Goal: Task Accomplishment & Management: Use online tool/utility

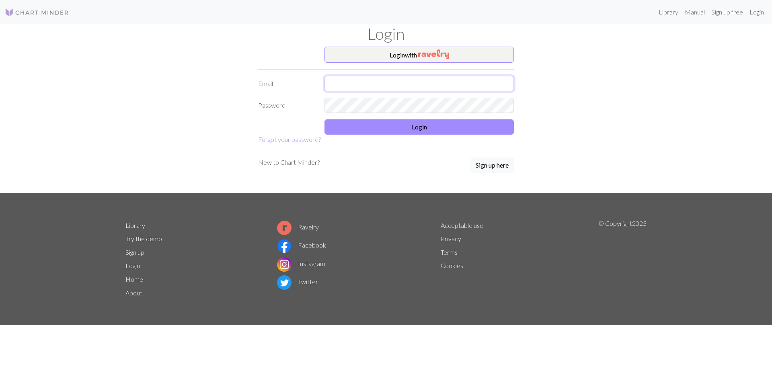
click at [345, 84] on input "text" at bounding box center [419, 83] width 189 height 15
type input "[EMAIL_ADDRESS][DOMAIN_NAME]"
click at [437, 128] on button "Login" at bounding box center [419, 126] width 189 height 15
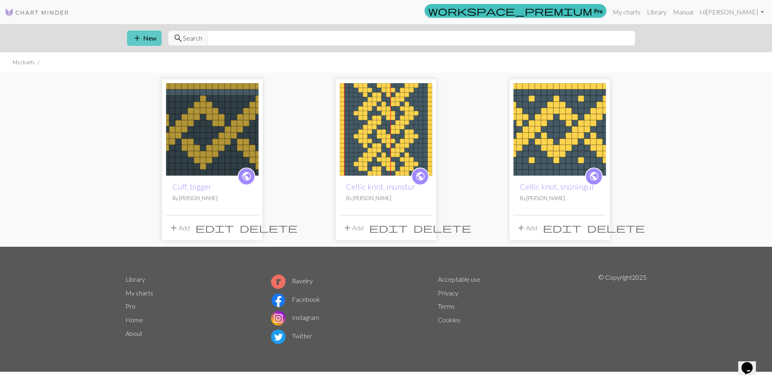
click at [138, 40] on span "add" at bounding box center [137, 38] width 10 height 11
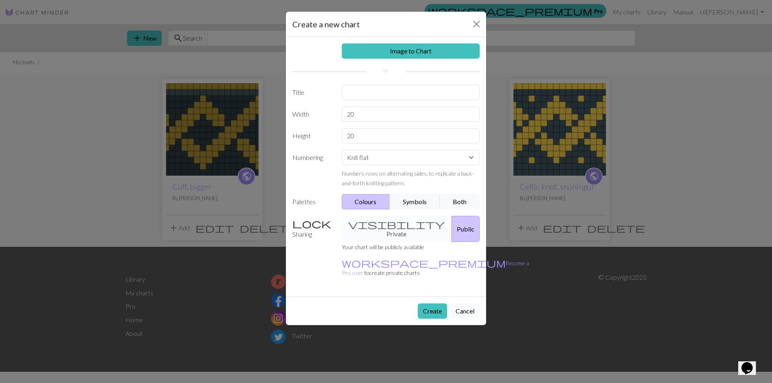
click at [467, 304] on button "Cancel" at bounding box center [464, 311] width 29 height 15
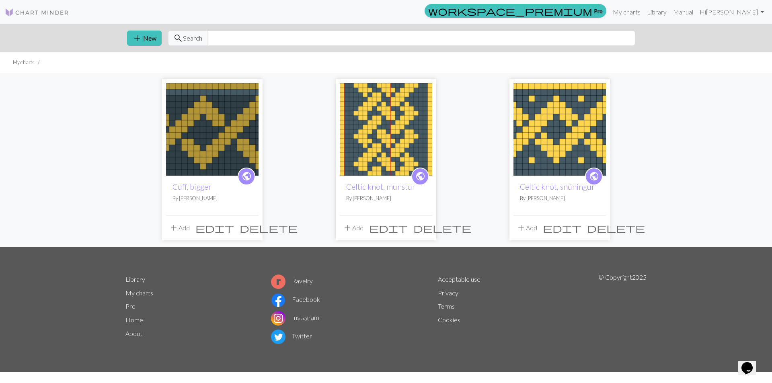
click at [379, 143] on img at bounding box center [386, 129] width 92 height 92
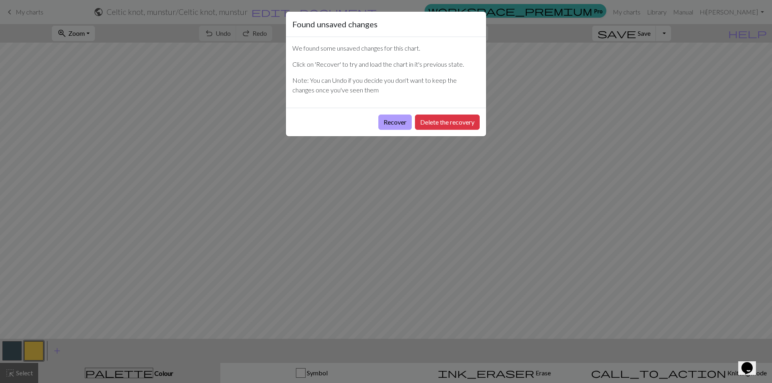
click at [395, 124] on button "Recover" at bounding box center [394, 122] width 33 height 15
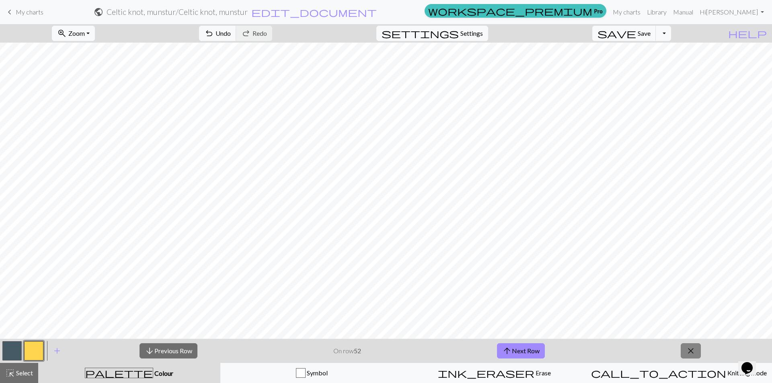
click at [695, 353] on span "close" at bounding box center [691, 350] width 10 height 11
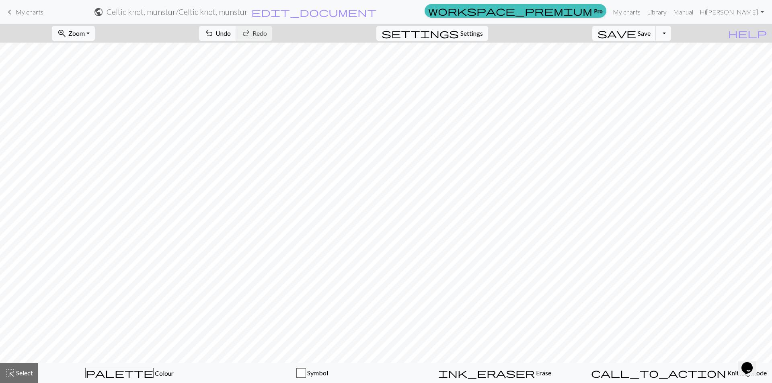
click at [6, 9] on span "keyboard_arrow_left" at bounding box center [10, 11] width 10 height 11
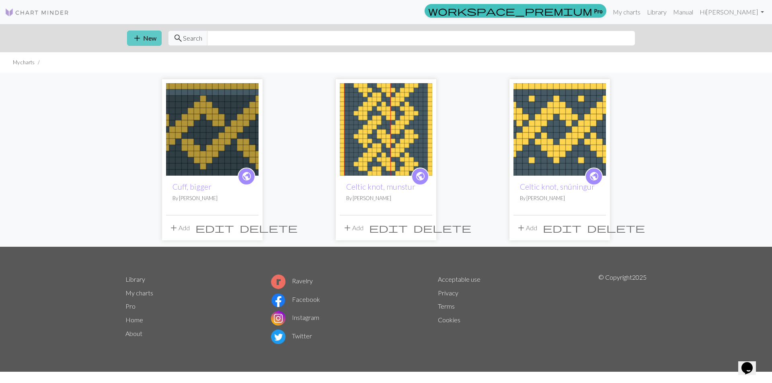
click at [144, 40] on button "add New" at bounding box center [144, 38] width 35 height 15
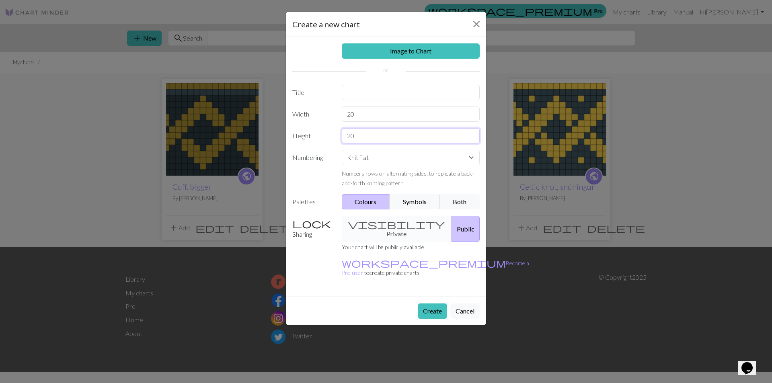
click at [360, 134] on input "20" at bounding box center [411, 135] width 138 height 15
type input "2"
type input "72"
click at [374, 117] on input "20" at bounding box center [411, 114] width 138 height 15
type input "2"
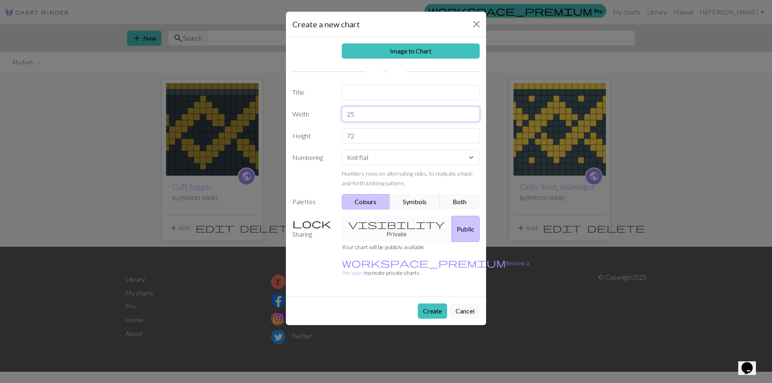
type input "2"
type input "38"
click at [464, 201] on button "Both" at bounding box center [460, 201] width 40 height 15
click at [474, 154] on select "Knit flat Knit in the round Lace knitting Cross stitch" at bounding box center [411, 157] width 138 height 15
select select "round"
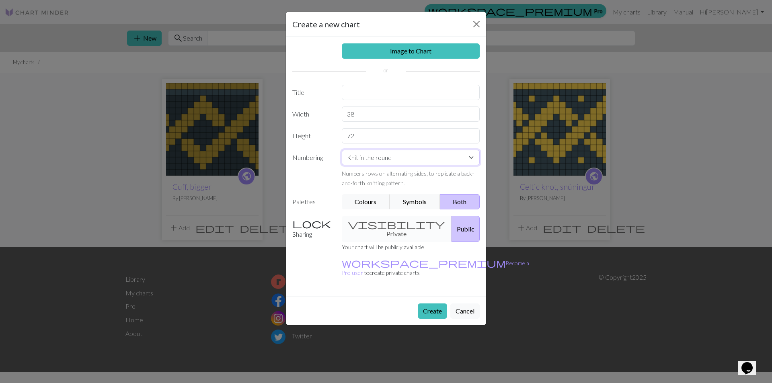
click at [342, 150] on select "Knit flat Knit in the round Lace knitting Cross stitch" at bounding box center [411, 157] width 138 height 15
click at [370, 97] on input "text" at bounding box center [411, 92] width 138 height 15
type input "Celtic knot stærri"
click at [438, 304] on button "Create" at bounding box center [432, 311] width 29 height 15
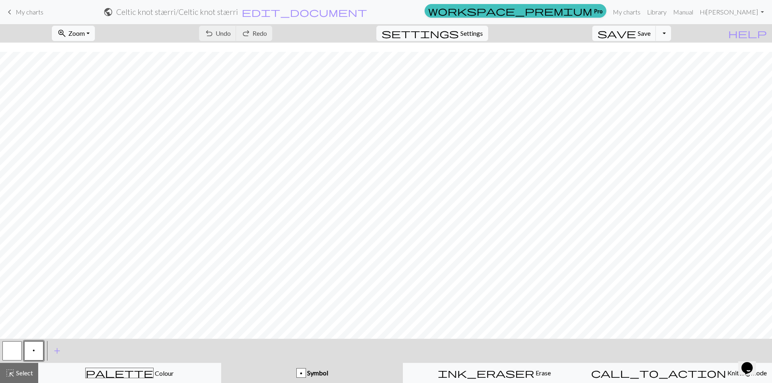
scroll to position [325, 0]
click at [13, 351] on button "button" at bounding box center [11, 350] width 19 height 19
click at [5, 349] on button "button" at bounding box center [11, 350] width 19 height 19
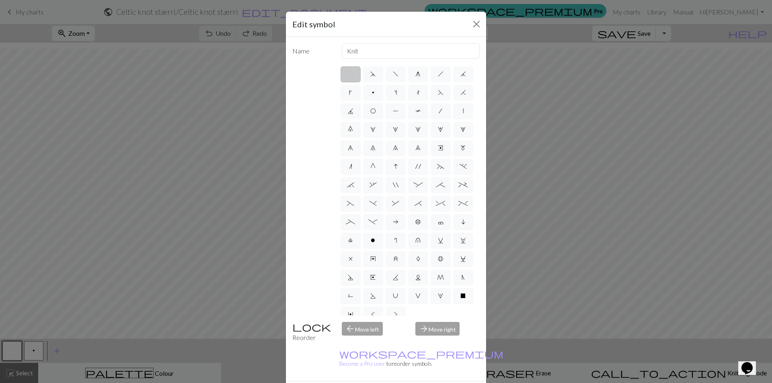
click at [349, 76] on label at bounding box center [351, 74] width 20 height 16
click at [351, 74] on input "radio" at bounding box center [353, 71] width 5 height 5
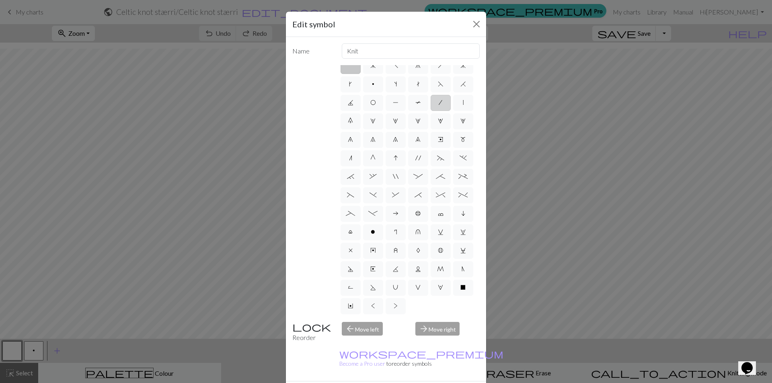
scroll to position [0, 0]
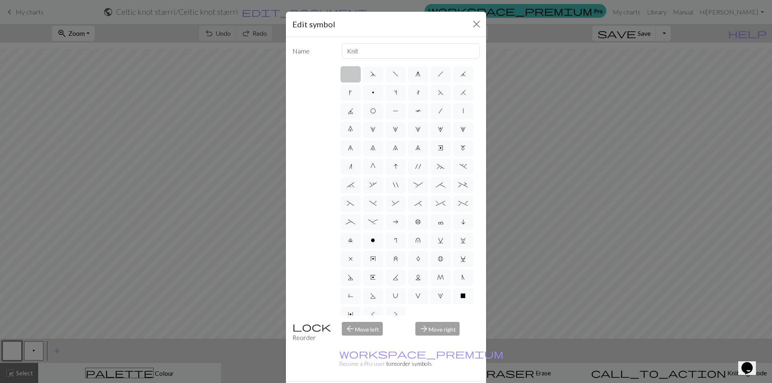
click at [352, 330] on div "arrow_back Move left" at bounding box center [374, 332] width 74 height 21
click at [432, 329] on div "arrow_forward Move right" at bounding box center [448, 332] width 74 height 21
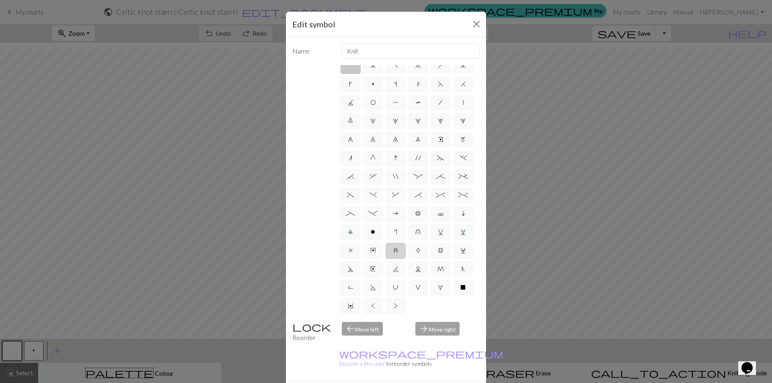
scroll to position [64, 0]
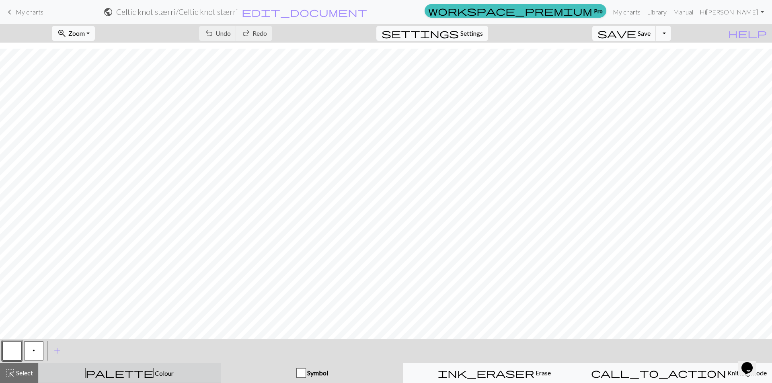
click at [153, 373] on div "palette Colour Colour" at bounding box center [129, 373] width 173 height 10
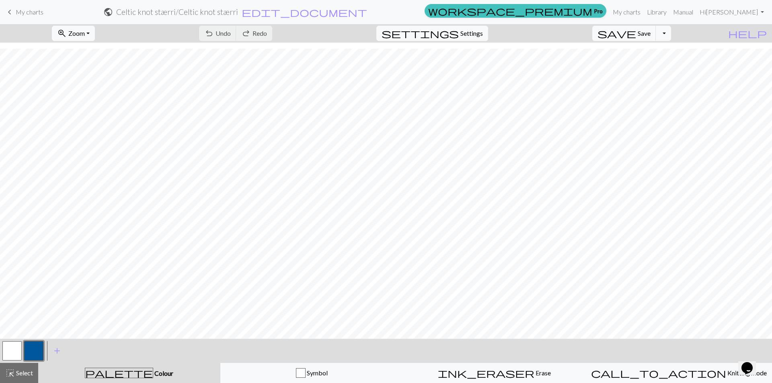
click at [19, 356] on button "button" at bounding box center [11, 350] width 19 height 19
click at [18, 350] on button "button" at bounding box center [11, 350] width 19 height 19
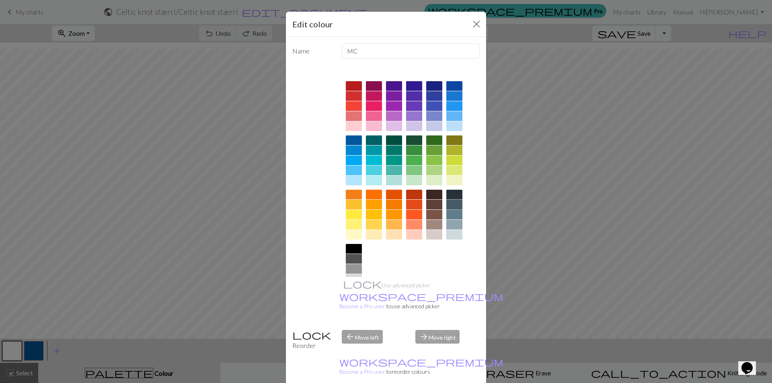
click at [456, 206] on div at bounding box center [454, 205] width 16 height 10
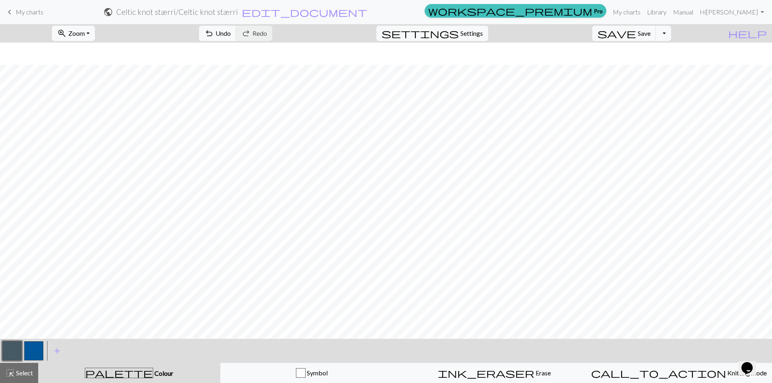
scroll to position [325, 0]
click at [39, 346] on button "button" at bounding box center [33, 350] width 19 height 19
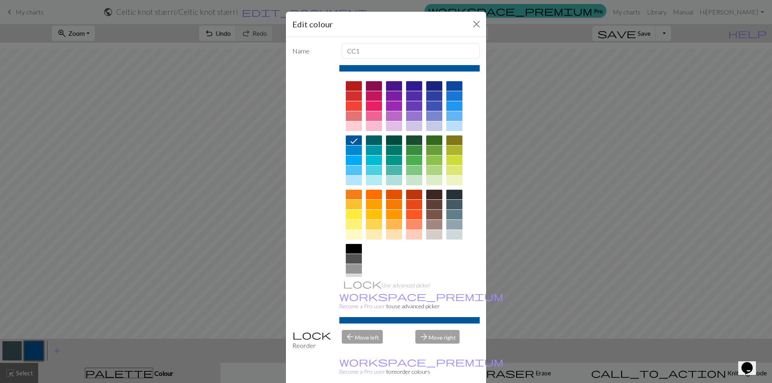
click at [372, 215] on div at bounding box center [374, 215] width 16 height 10
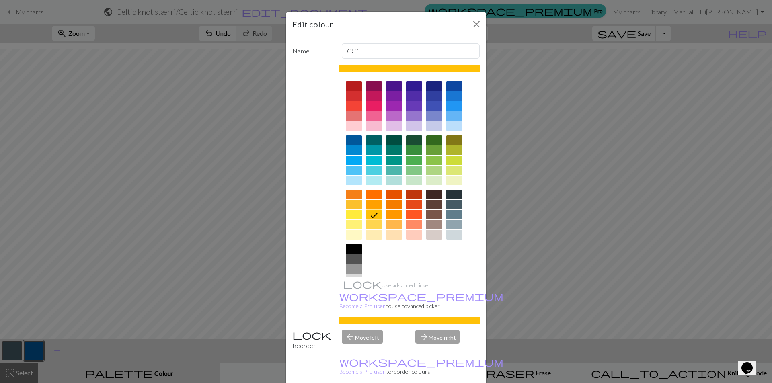
click at [369, 224] on div at bounding box center [374, 225] width 16 height 10
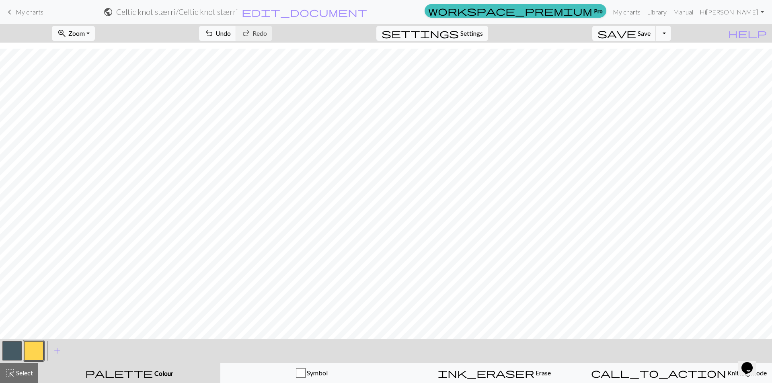
click at [9, 352] on button "button" at bounding box center [11, 350] width 19 height 19
click at [37, 353] on button "button" at bounding box center [33, 350] width 19 height 19
click at [6, 349] on button "button" at bounding box center [11, 350] width 19 height 19
click at [41, 348] on button "button" at bounding box center [33, 350] width 19 height 19
click at [16, 350] on button "button" at bounding box center [11, 350] width 19 height 19
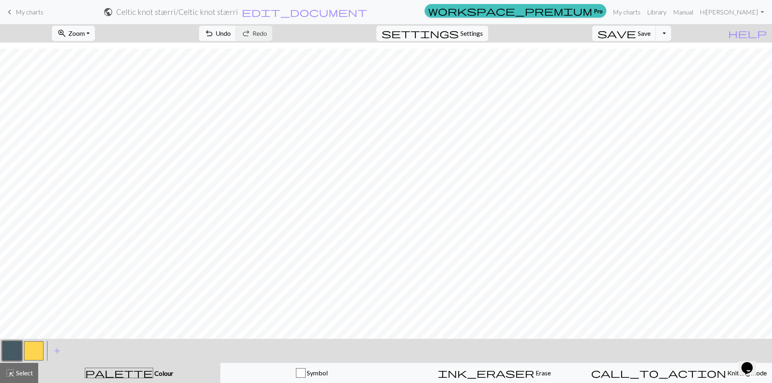
click at [34, 351] on button "button" at bounding box center [33, 350] width 19 height 19
click at [14, 351] on button "button" at bounding box center [11, 350] width 19 height 19
click at [37, 351] on button "button" at bounding box center [33, 350] width 19 height 19
click at [10, 351] on button "button" at bounding box center [11, 350] width 19 height 19
click at [22, 353] on div at bounding box center [12, 351] width 22 height 22
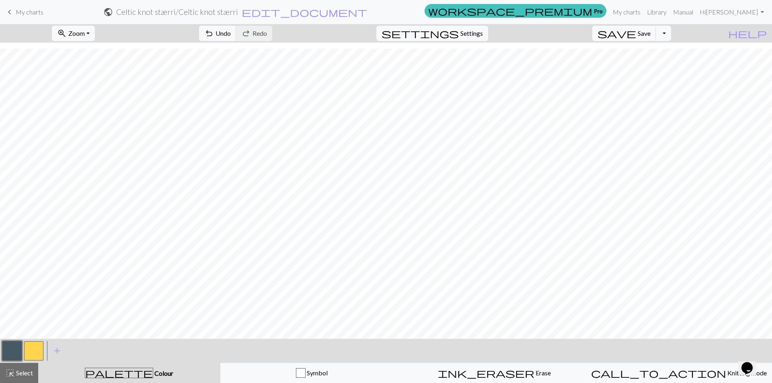
click at [35, 352] on button "button" at bounding box center [33, 350] width 19 height 19
click at [13, 350] on button "button" at bounding box center [11, 350] width 19 height 19
click at [31, 353] on button "button" at bounding box center [33, 350] width 19 height 19
click at [15, 350] on button "button" at bounding box center [11, 350] width 19 height 19
click at [37, 354] on button "button" at bounding box center [33, 350] width 19 height 19
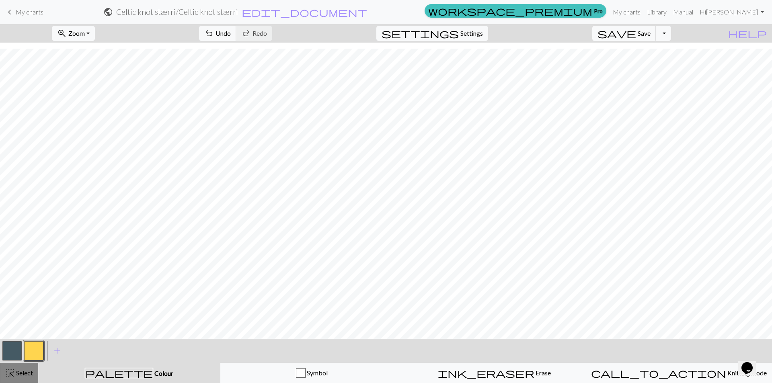
click at [24, 374] on span "Select" at bounding box center [24, 373] width 18 height 8
click at [11, 353] on button "button" at bounding box center [11, 350] width 19 height 19
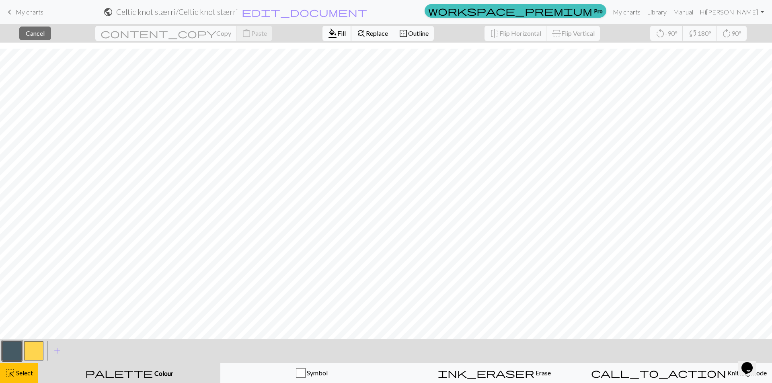
click at [328, 31] on span "format_color_fill" at bounding box center [333, 33] width 10 height 11
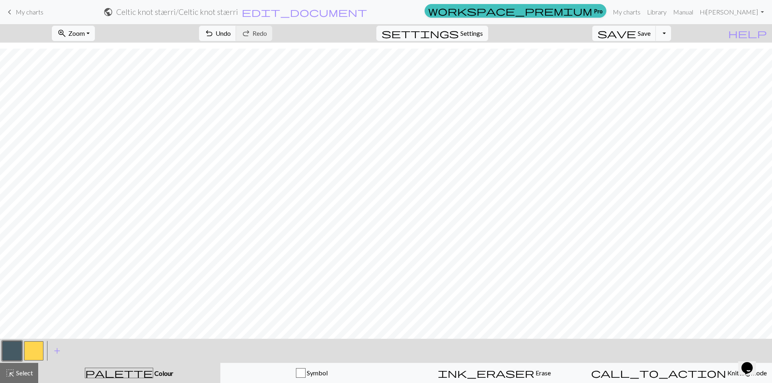
click at [39, 351] on button "button" at bounding box center [33, 350] width 19 height 19
click at [16, 351] on button "button" at bounding box center [11, 350] width 19 height 19
click at [25, 370] on span "Select" at bounding box center [24, 373] width 18 height 8
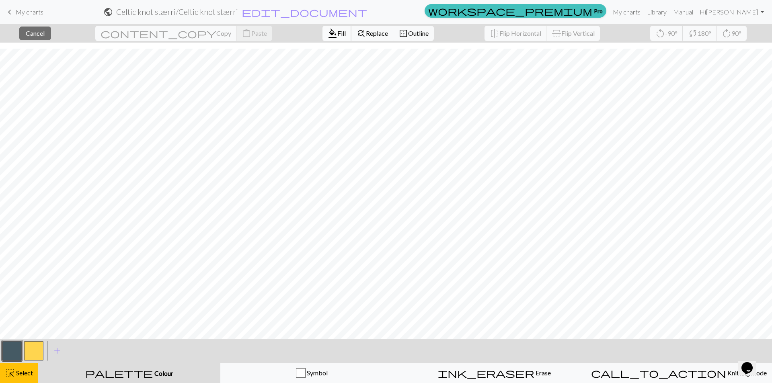
click at [328, 37] on span "format_color_fill" at bounding box center [333, 33] width 10 height 11
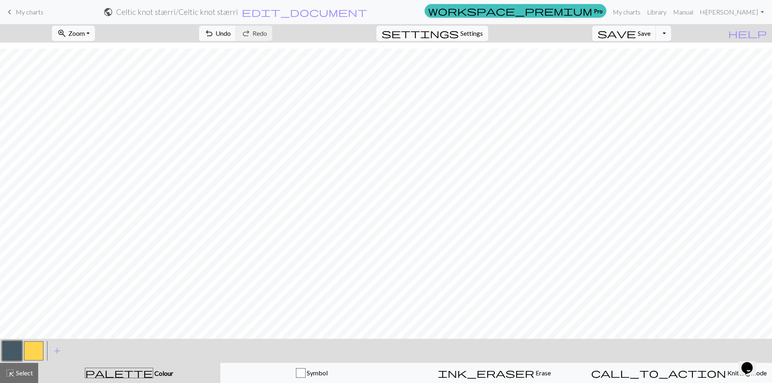
click at [33, 353] on button "button" at bounding box center [33, 350] width 19 height 19
drag, startPoint x: 14, startPoint y: 349, endPoint x: 19, endPoint y: 335, distance: 14.5
click at [14, 349] on button "button" at bounding box center [11, 350] width 19 height 19
click at [23, 374] on span "Select" at bounding box center [24, 373] width 18 height 8
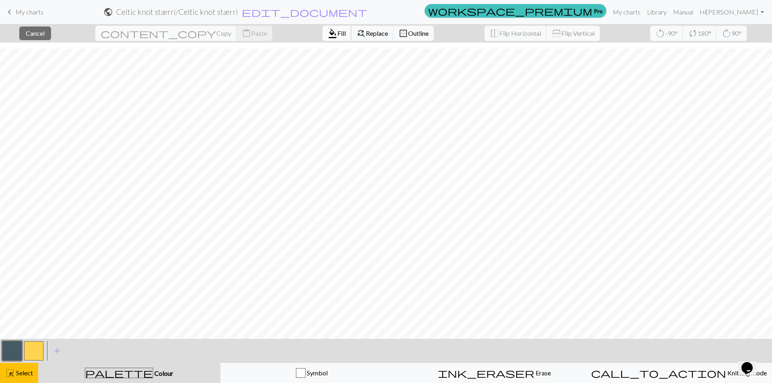
click at [337, 37] on span "Fill" at bounding box center [341, 33] width 8 height 8
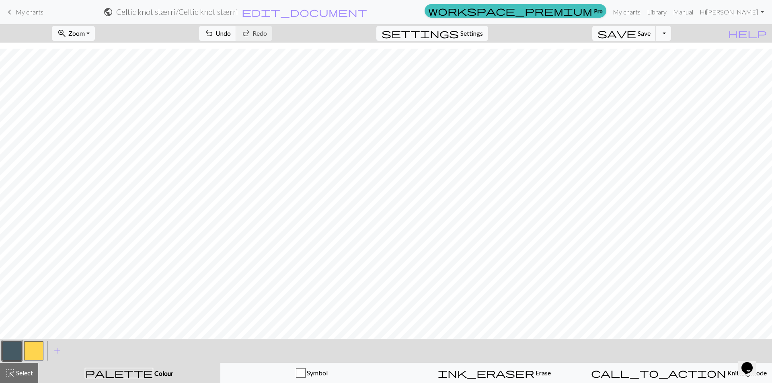
click at [38, 356] on button "button" at bounding box center [33, 350] width 19 height 19
click at [13, 353] on button "button" at bounding box center [11, 350] width 19 height 19
click at [36, 352] on button "button" at bounding box center [33, 350] width 19 height 19
click at [18, 353] on button "button" at bounding box center [11, 350] width 19 height 19
click at [36, 353] on button "button" at bounding box center [33, 350] width 19 height 19
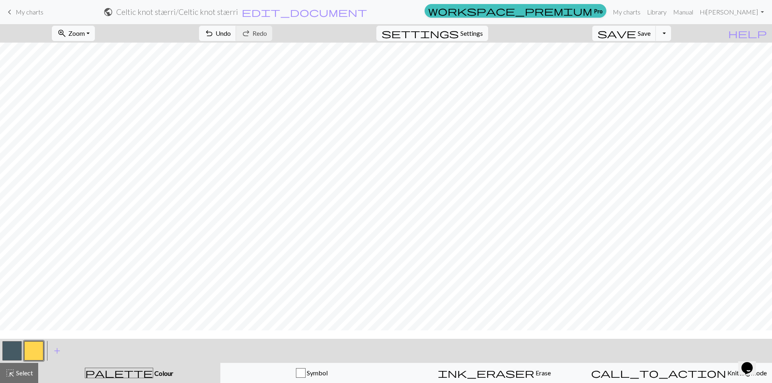
scroll to position [0, 0]
click at [474, 33] on span "Settings" at bounding box center [471, 34] width 23 height 10
select select "aran"
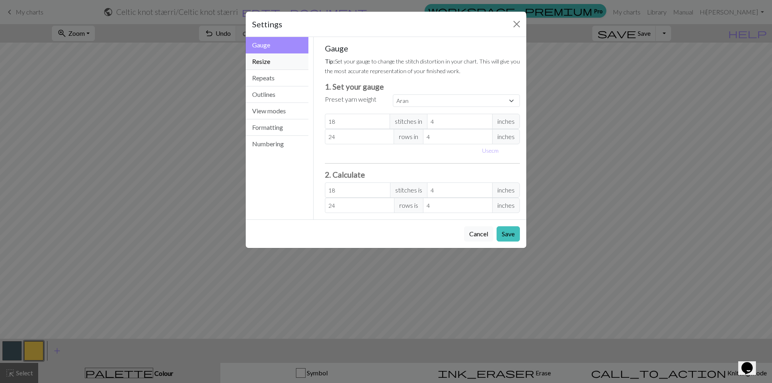
click at [268, 65] on button "Resize" at bounding box center [277, 61] width 63 height 16
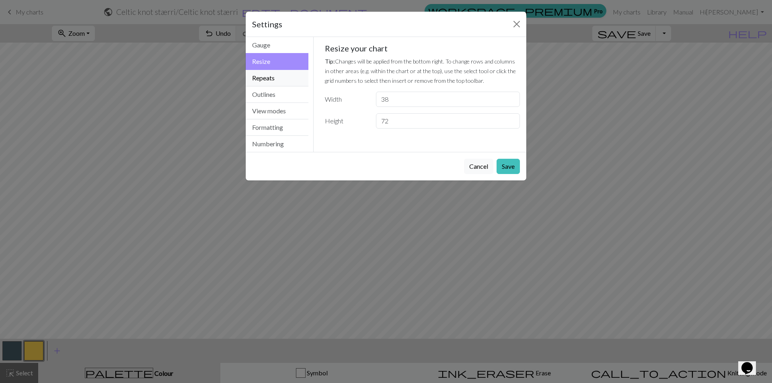
click at [261, 77] on button "Repeats" at bounding box center [277, 78] width 63 height 16
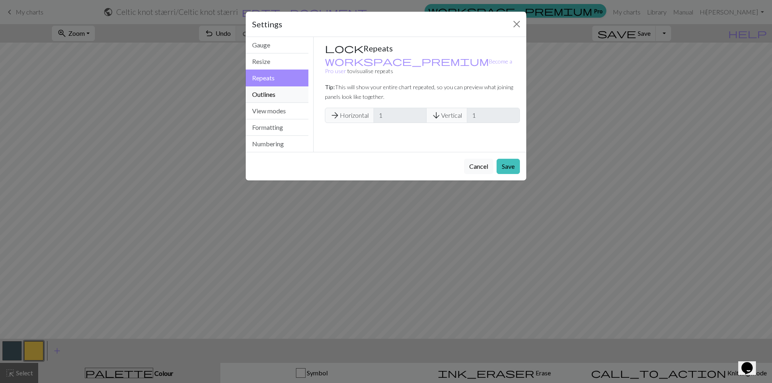
click at [267, 93] on button "Outlines" at bounding box center [277, 94] width 63 height 16
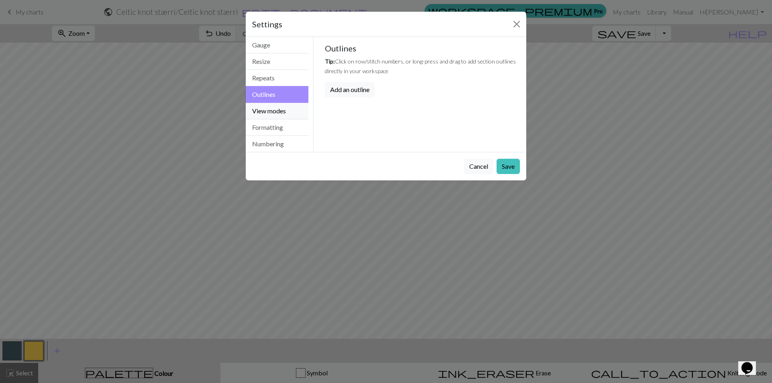
click at [277, 111] on button "View modes" at bounding box center [277, 111] width 63 height 16
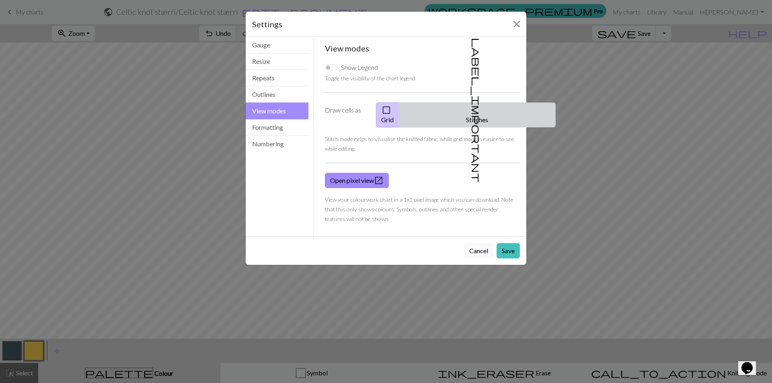
click at [472, 113] on span "label_important" at bounding box center [476, 110] width 11 height 145
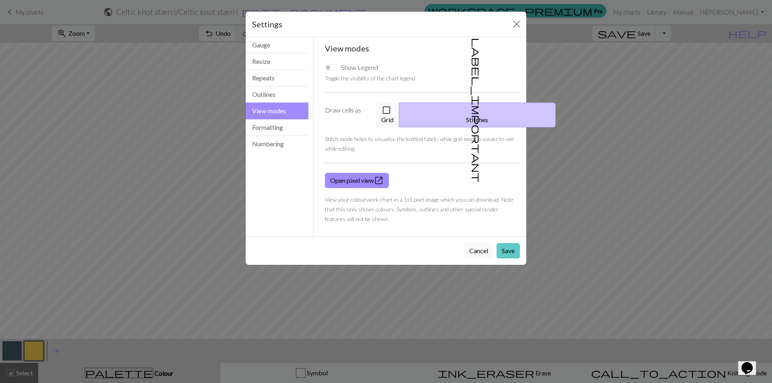
click at [507, 243] on button "Save" at bounding box center [508, 250] width 23 height 15
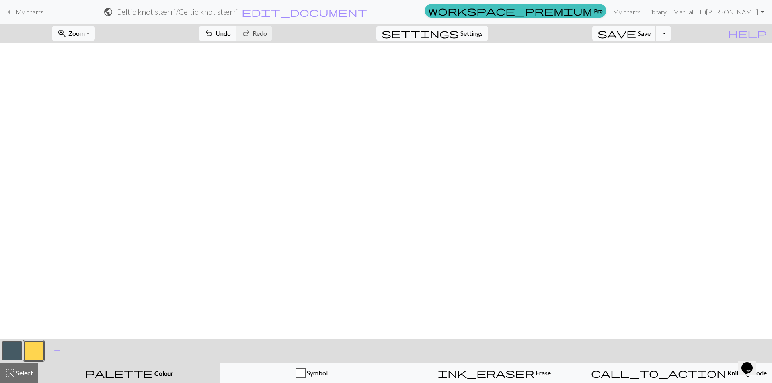
scroll to position [325, 0]
click at [12, 352] on button "button" at bounding box center [11, 350] width 19 height 19
click at [39, 353] on button "button" at bounding box center [33, 350] width 19 height 19
click at [459, 30] on span "settings" at bounding box center [420, 33] width 77 height 11
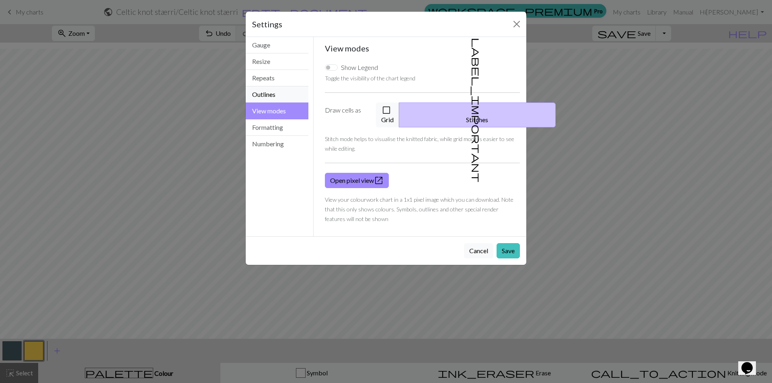
click at [266, 95] on button "Outlines" at bounding box center [277, 94] width 63 height 16
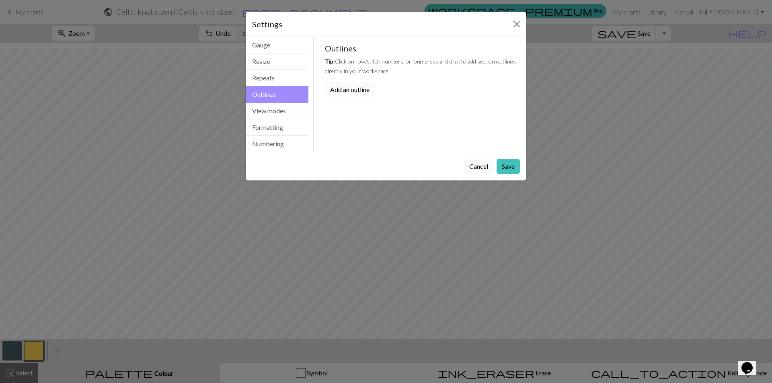
click at [356, 93] on button "Add an outline" at bounding box center [350, 89] width 50 height 15
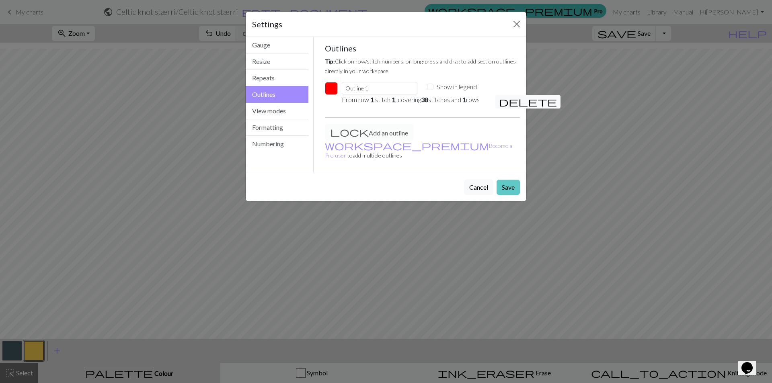
click at [508, 180] on button "Save" at bounding box center [508, 187] width 23 height 15
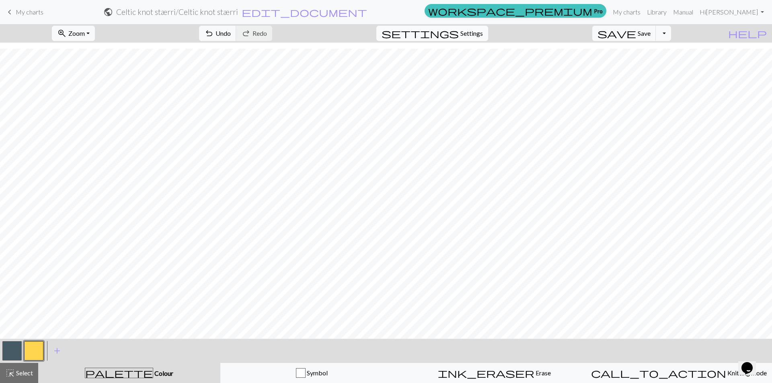
click at [475, 39] on button "settings Settings" at bounding box center [432, 33] width 112 height 15
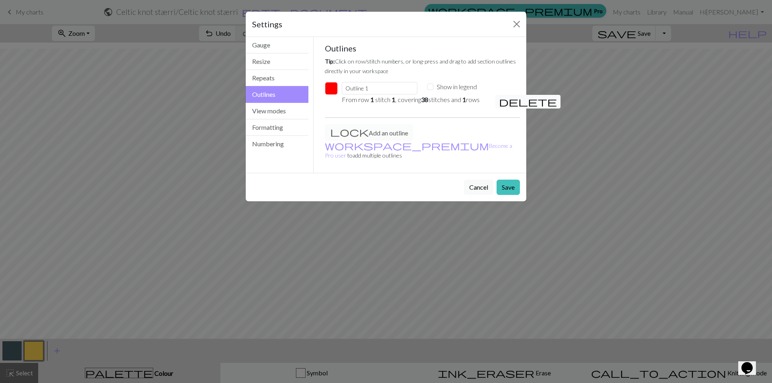
click at [504, 102] on span "delete" at bounding box center [528, 101] width 58 height 11
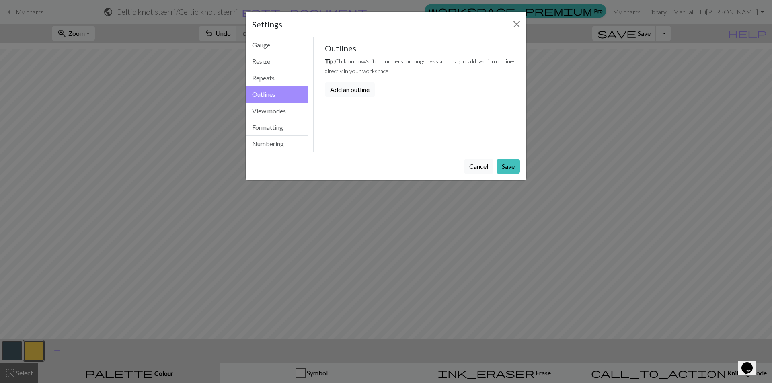
click at [353, 87] on button "Add an outline" at bounding box center [350, 89] width 50 height 15
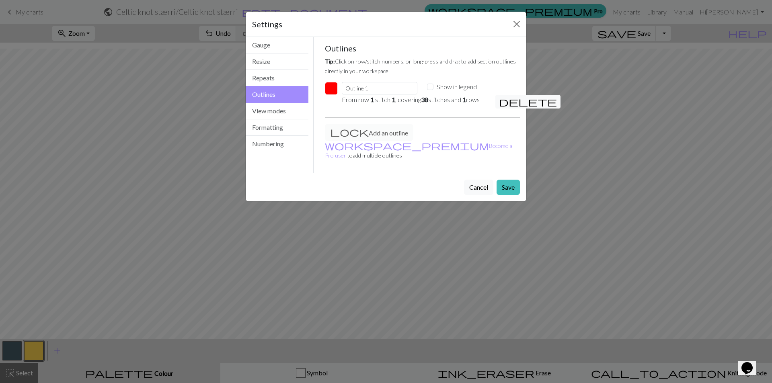
click at [369, 243] on div "Settings Outlines Gauge Resize Repeats Outlines View modes Formatting Numbering…" at bounding box center [386, 191] width 772 height 383
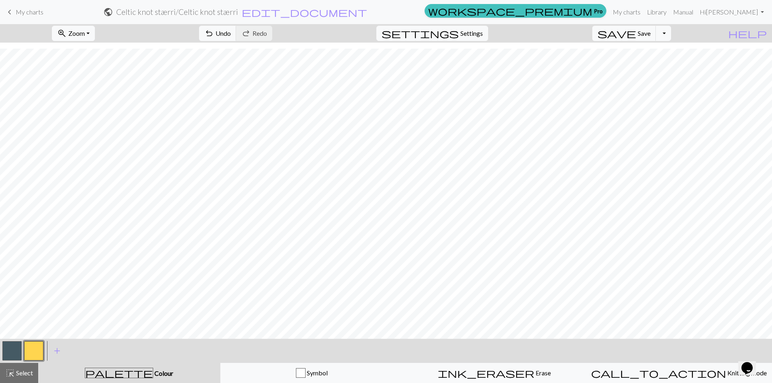
click at [11, 356] on button "button" at bounding box center [11, 350] width 19 height 19
click at [475, 36] on span "Settings" at bounding box center [471, 34] width 23 height 10
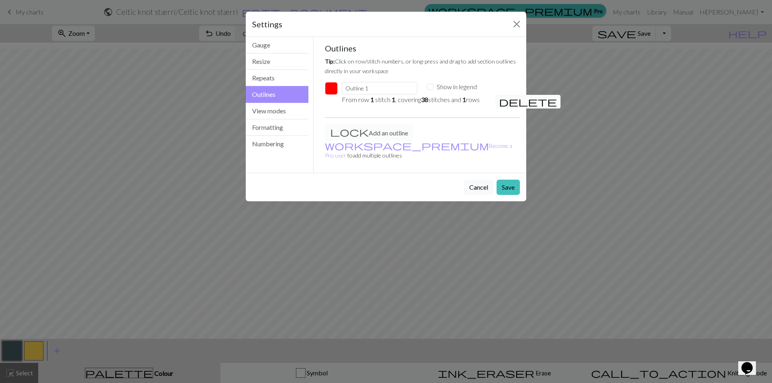
click at [504, 100] on span "delete" at bounding box center [528, 101] width 58 height 11
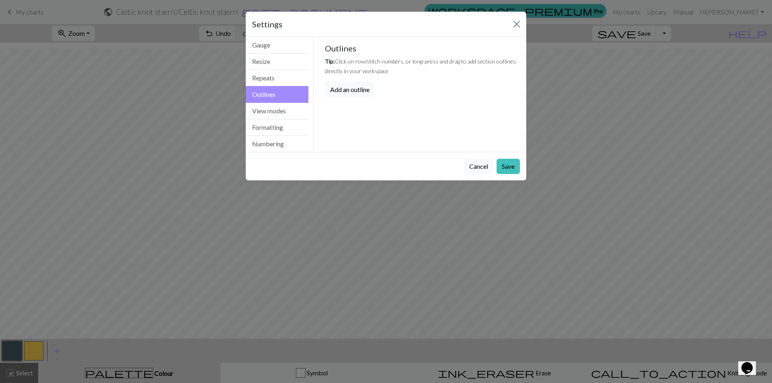
click at [333, 307] on div "Settings Outlines Gauge Resize Repeats Outlines View modes Formatting Numbering…" at bounding box center [386, 191] width 772 height 383
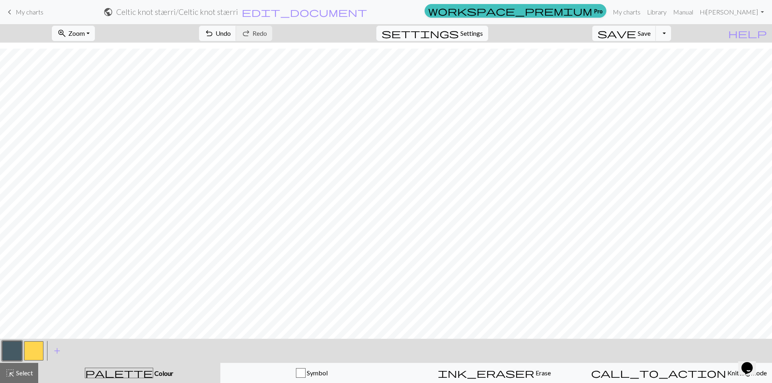
click at [459, 34] on span "settings" at bounding box center [420, 33] width 77 height 11
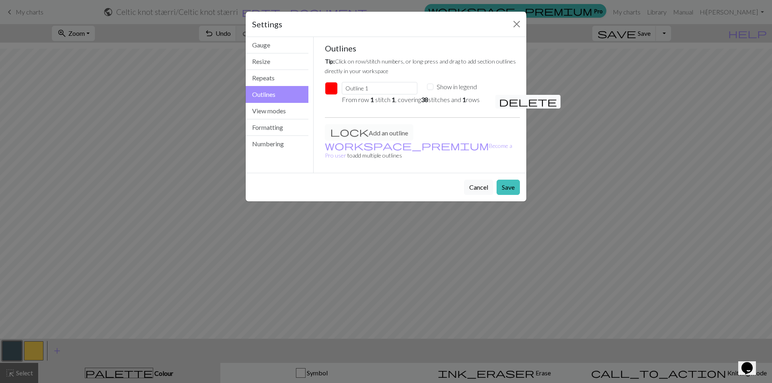
click at [505, 103] on span "delete" at bounding box center [528, 101] width 58 height 11
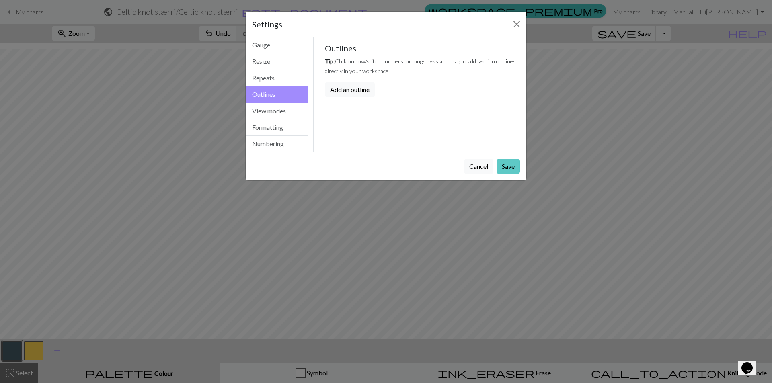
click at [514, 168] on button "Save" at bounding box center [508, 166] width 23 height 15
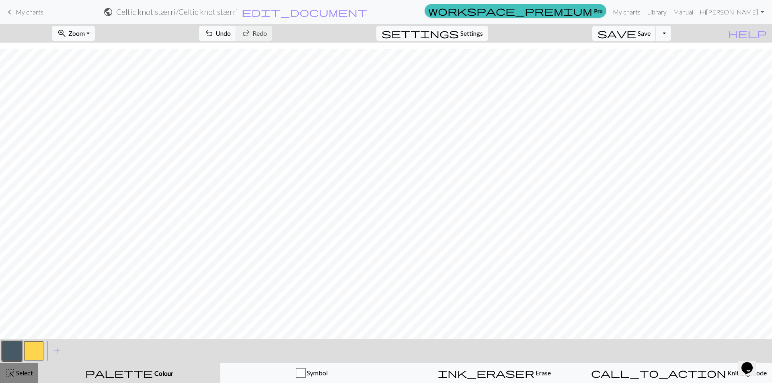
click at [25, 378] on div "highlight_alt Select Select" at bounding box center [19, 373] width 28 height 10
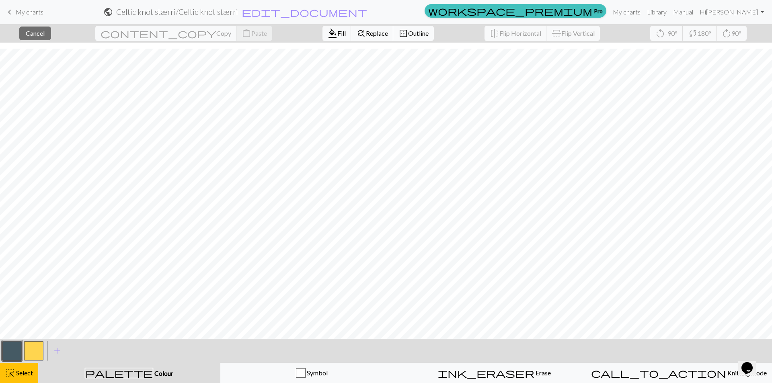
click at [408, 34] on span "Outline" at bounding box center [418, 33] width 21 height 8
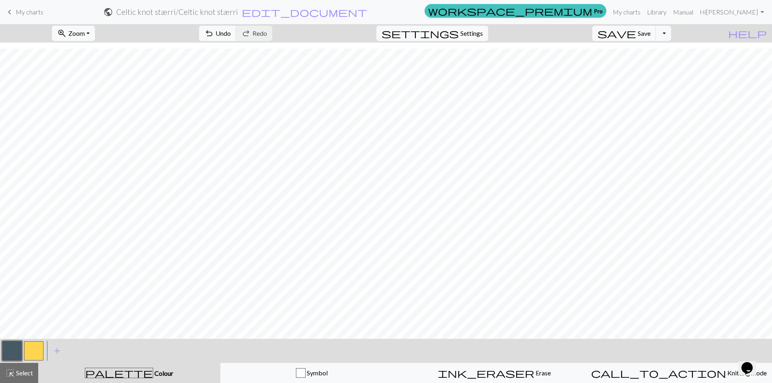
click at [32, 352] on button "button" at bounding box center [33, 350] width 19 height 19
click at [12, 354] on button "button" at bounding box center [11, 350] width 19 height 19
click at [470, 33] on button "settings Settings" at bounding box center [432, 33] width 112 height 15
select select "aran"
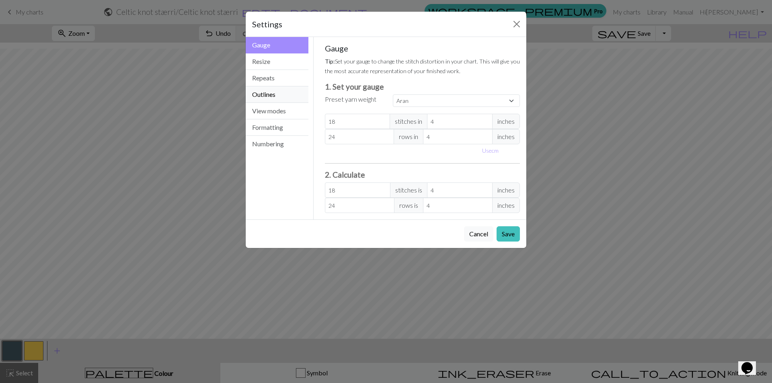
click at [280, 98] on button "Outlines" at bounding box center [277, 94] width 63 height 16
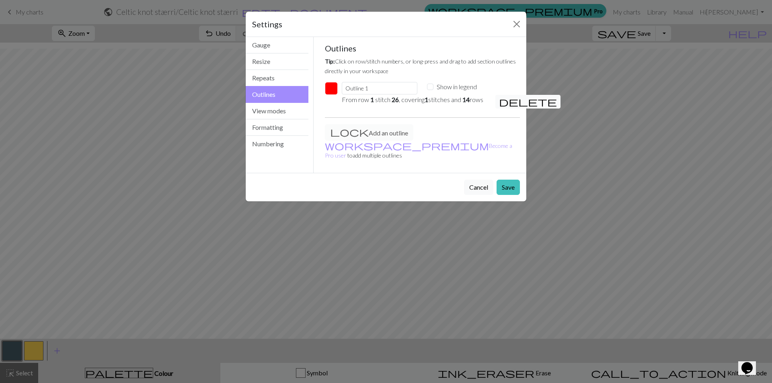
click at [504, 100] on span "delete" at bounding box center [528, 101] width 58 height 11
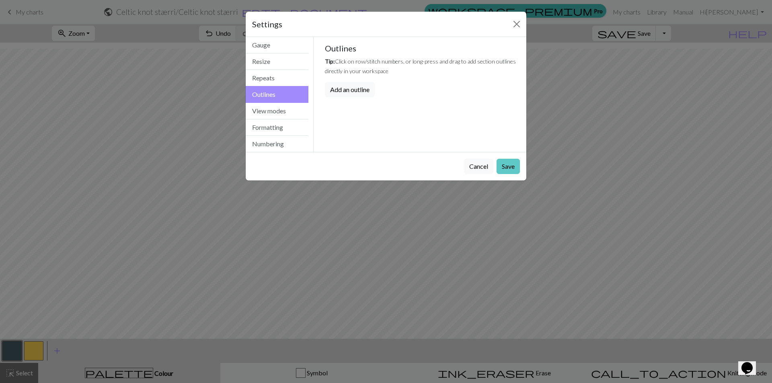
click at [511, 167] on button "Save" at bounding box center [508, 166] width 23 height 15
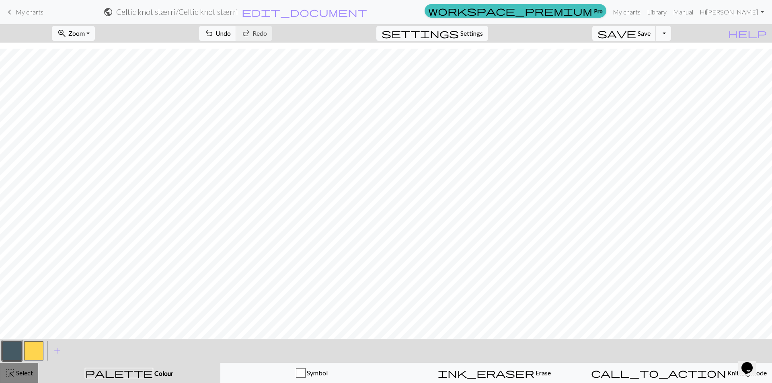
click at [21, 374] on span "Select" at bounding box center [24, 373] width 18 height 8
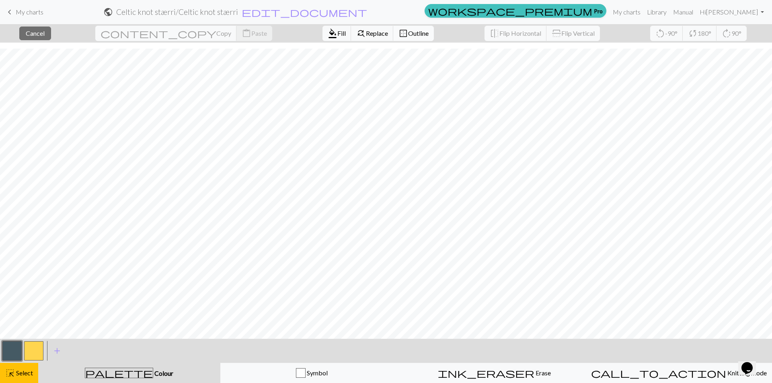
click at [408, 32] on span "Outline" at bounding box center [418, 33] width 21 height 8
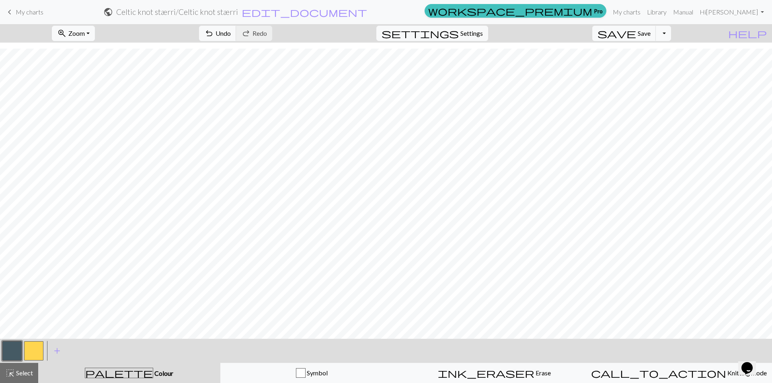
click at [39, 345] on button "button" at bounding box center [33, 350] width 19 height 19
click at [10, 352] on button "button" at bounding box center [11, 350] width 19 height 19
click at [36, 349] on button "button" at bounding box center [33, 350] width 19 height 19
click at [10, 355] on button "button" at bounding box center [11, 350] width 19 height 19
click at [30, 351] on button "button" at bounding box center [33, 350] width 19 height 19
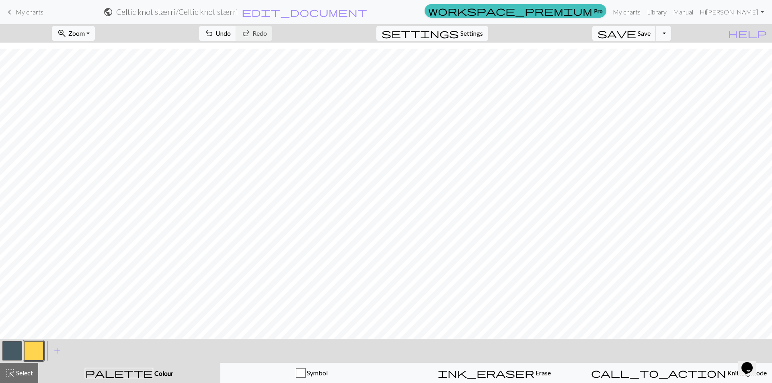
click at [15, 349] on button "button" at bounding box center [11, 350] width 19 height 19
click at [37, 351] on button "button" at bounding box center [33, 350] width 19 height 19
click at [14, 353] on button "button" at bounding box center [11, 350] width 19 height 19
click at [25, 372] on span "Select" at bounding box center [24, 373] width 18 height 8
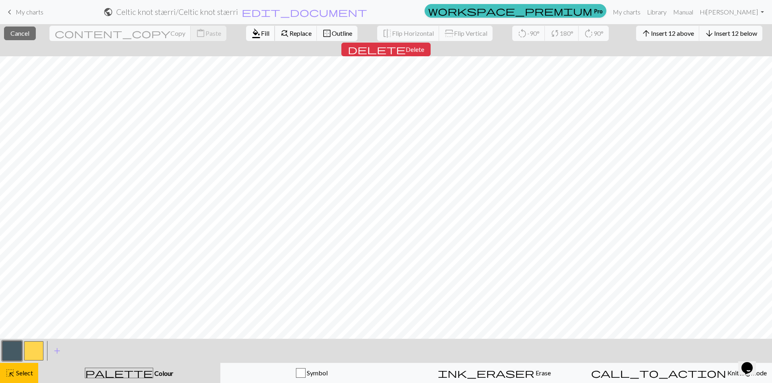
click at [261, 34] on span "Fill" at bounding box center [265, 33] width 8 height 8
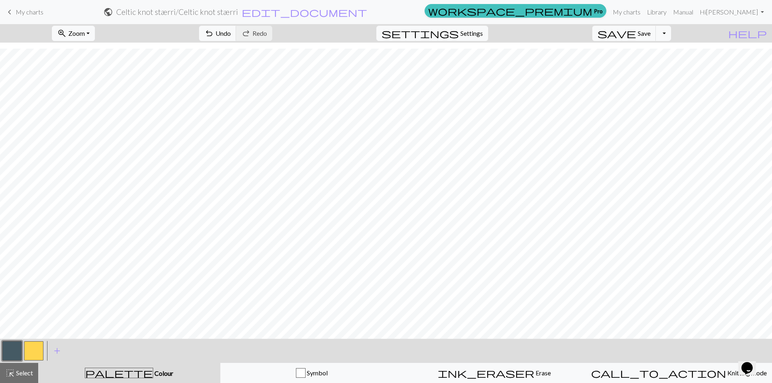
click at [33, 354] on button "button" at bounding box center [33, 350] width 19 height 19
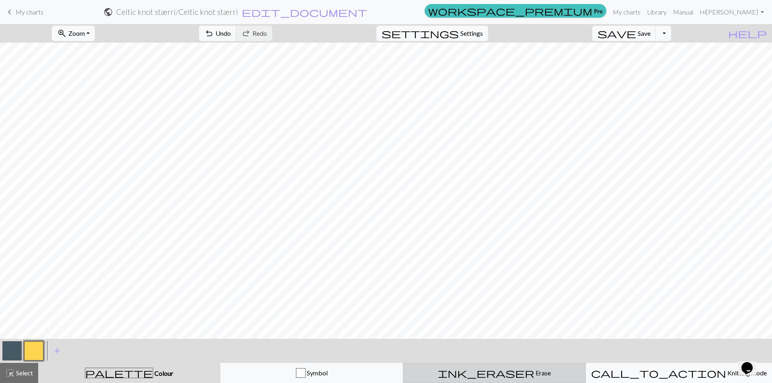
click at [513, 378] on div "ink_eraser Erase Erase" at bounding box center [494, 373] width 173 height 10
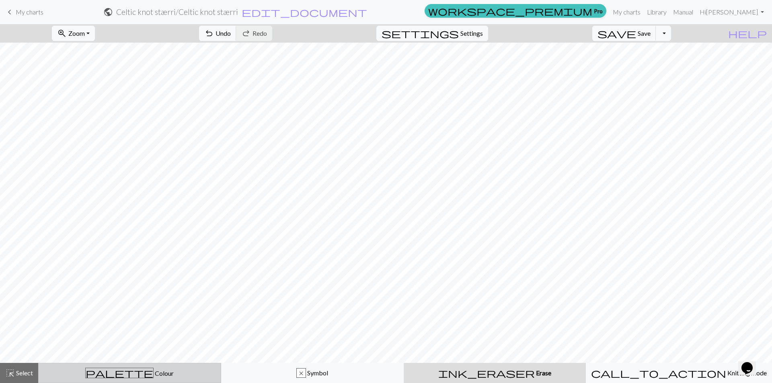
click at [154, 375] on span "Colour" at bounding box center [164, 374] width 20 height 8
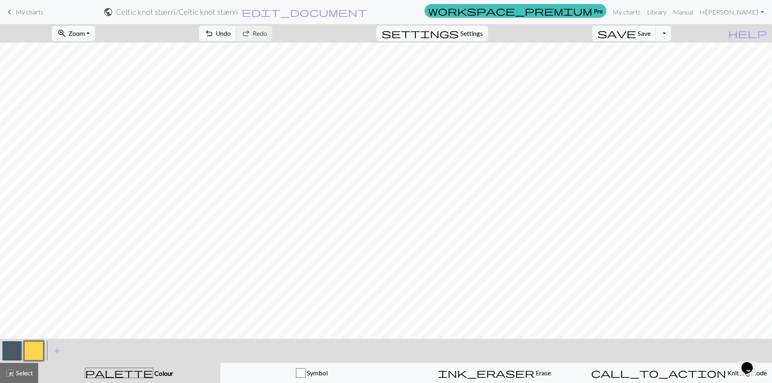
click at [11, 352] on button "button" at bounding box center [11, 350] width 19 height 19
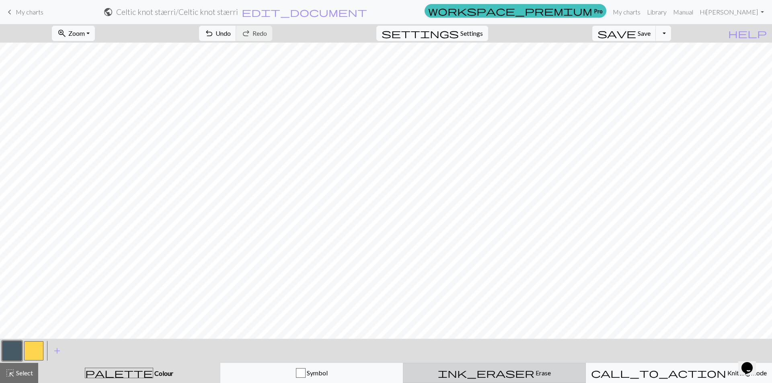
click at [534, 374] on span "Erase" at bounding box center [542, 373] width 16 height 8
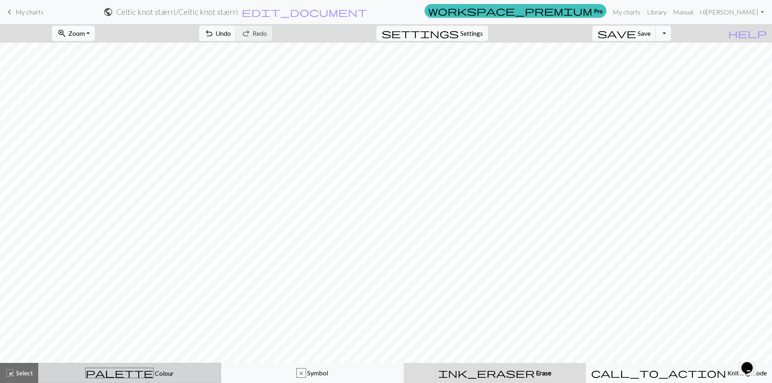
click at [109, 374] on div "palette Colour Colour" at bounding box center [129, 373] width 173 height 10
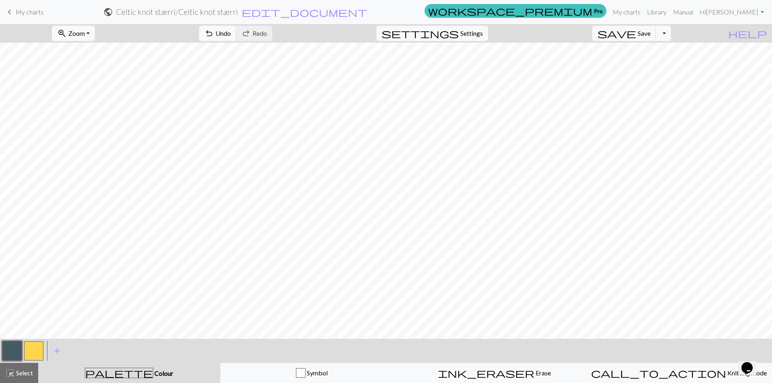
click at [37, 353] on button "button" at bounding box center [33, 350] width 19 height 19
click at [9, 356] on button "button" at bounding box center [11, 350] width 19 height 19
click at [534, 372] on span "Erase" at bounding box center [542, 373] width 16 height 8
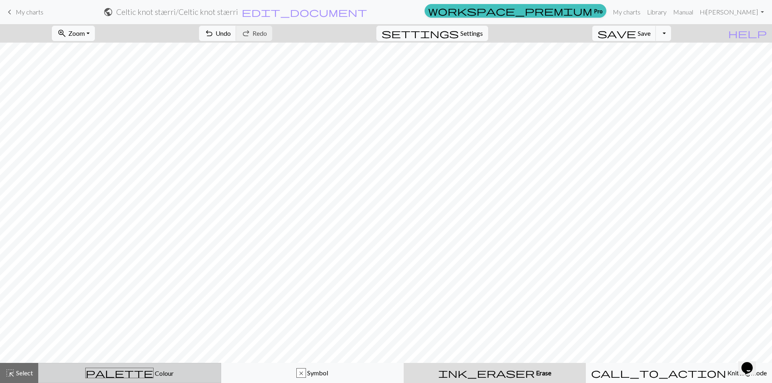
click at [148, 376] on div "palette Colour Colour" at bounding box center [129, 373] width 173 height 10
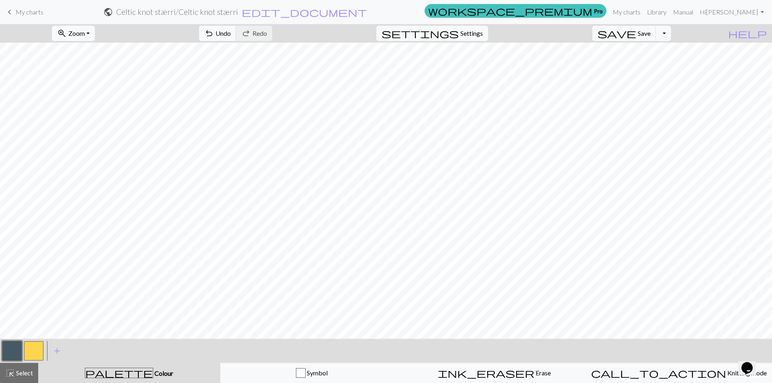
click at [45, 349] on div "< > add Add a colour" at bounding box center [386, 351] width 772 height 24
click at [35, 354] on button "button" at bounding box center [33, 350] width 19 height 19
click at [10, 356] on button "button" at bounding box center [11, 350] width 19 height 19
click at [35, 351] on button "button" at bounding box center [33, 350] width 19 height 19
click at [8, 352] on button "button" at bounding box center [11, 350] width 19 height 19
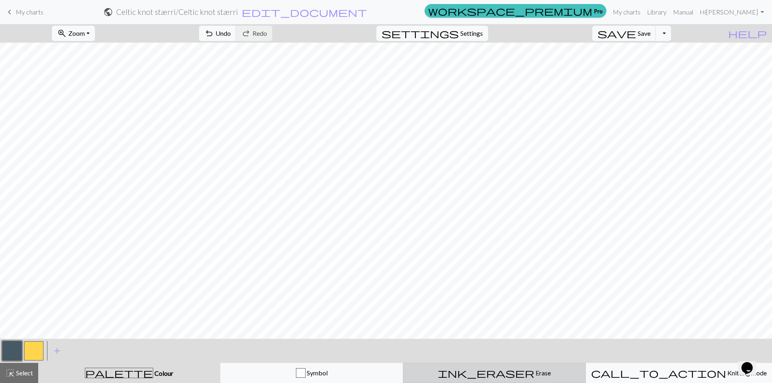
click at [534, 373] on span "Erase" at bounding box center [542, 373] width 16 height 8
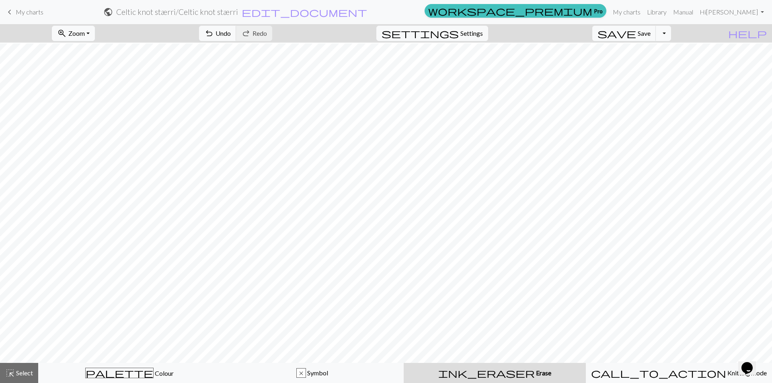
scroll to position [282, 0]
click at [21, 376] on span "Select" at bounding box center [24, 373] width 18 height 8
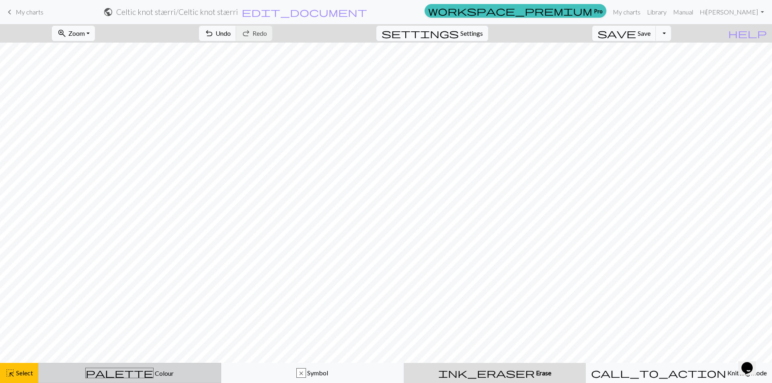
click at [154, 372] on span "Colour" at bounding box center [164, 374] width 20 height 8
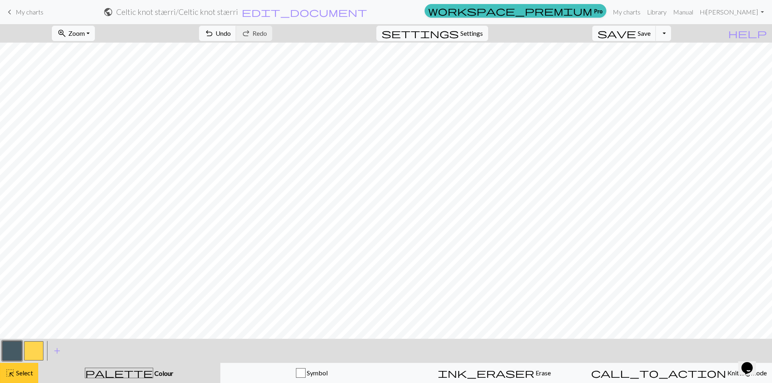
click at [27, 370] on span "Select" at bounding box center [24, 373] width 18 height 8
click at [36, 353] on button "button" at bounding box center [33, 350] width 19 height 19
click at [11, 353] on button "button" at bounding box center [11, 350] width 19 height 19
click at [16, 370] on span "Select" at bounding box center [24, 373] width 18 height 8
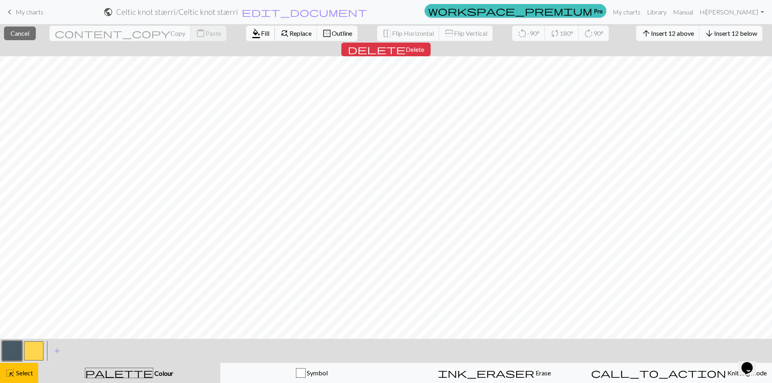
click at [261, 37] on span "Fill" at bounding box center [265, 33] width 8 height 8
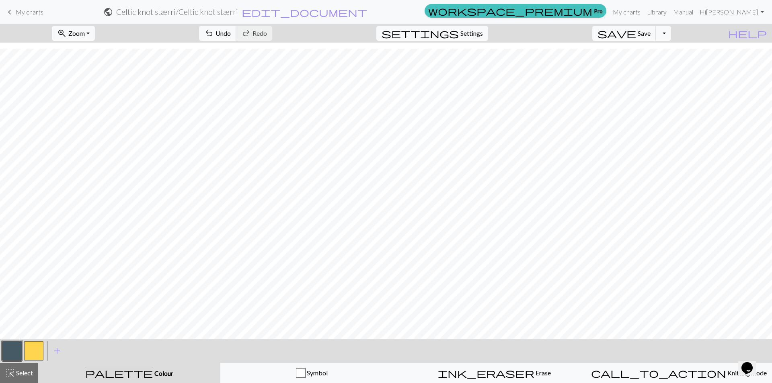
click at [37, 352] on button "button" at bounding box center [33, 350] width 19 height 19
click at [14, 353] on button "button" at bounding box center [11, 350] width 19 height 19
click at [18, 373] on span "Select" at bounding box center [24, 373] width 18 height 8
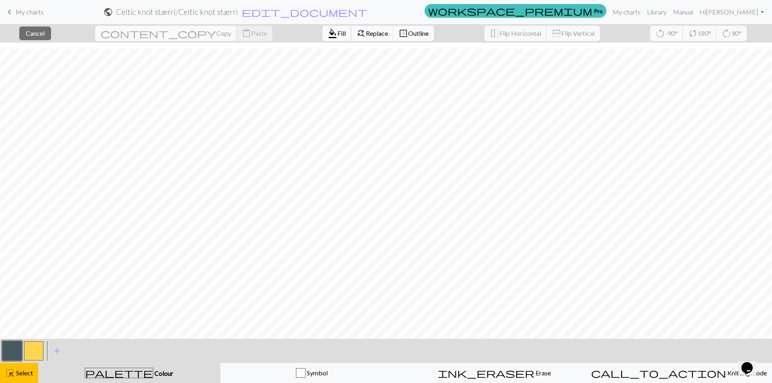
click at [337, 35] on span "Fill" at bounding box center [341, 33] width 8 height 8
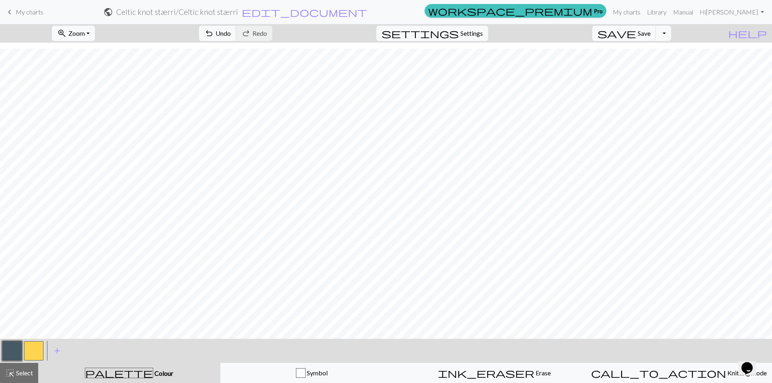
click at [37, 351] on button "button" at bounding box center [33, 350] width 19 height 19
click at [9, 356] on button "button" at bounding box center [11, 350] width 19 height 19
click at [17, 370] on span "Select" at bounding box center [24, 373] width 18 height 8
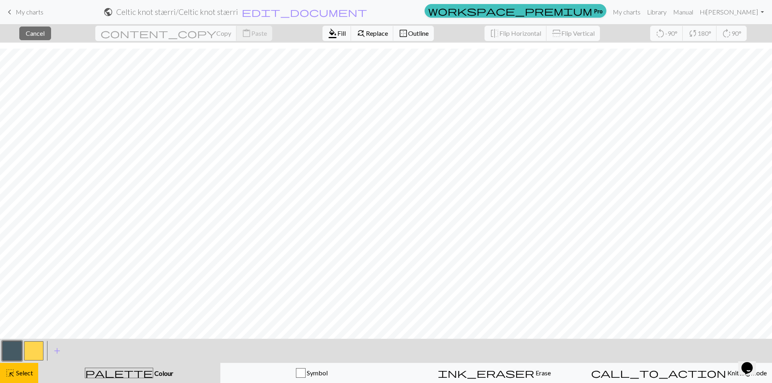
click at [317, 42] on div "format_color_fill Fill find_replace Replace border_outer Outline" at bounding box center [378, 33] width 123 height 18
click at [328, 35] on span "format_color_fill" at bounding box center [333, 33] width 10 height 11
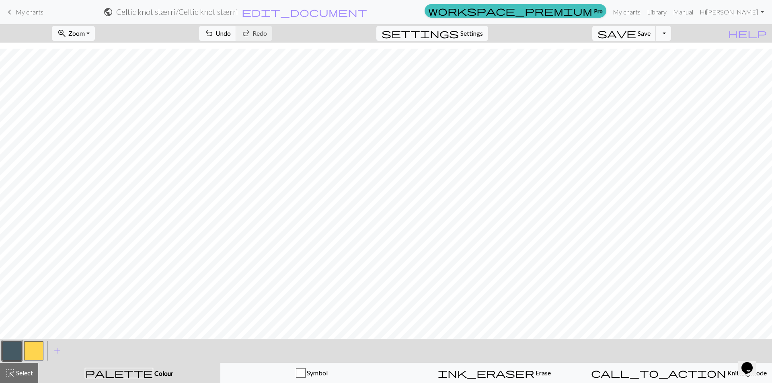
click at [33, 356] on button "button" at bounding box center [33, 350] width 19 height 19
drag, startPoint x: 12, startPoint y: 352, endPoint x: 27, endPoint y: 342, distance: 17.4
click at [11, 352] on button "button" at bounding box center [11, 350] width 19 height 19
click at [35, 352] on button "button" at bounding box center [33, 350] width 19 height 19
click at [14, 351] on button "button" at bounding box center [11, 350] width 19 height 19
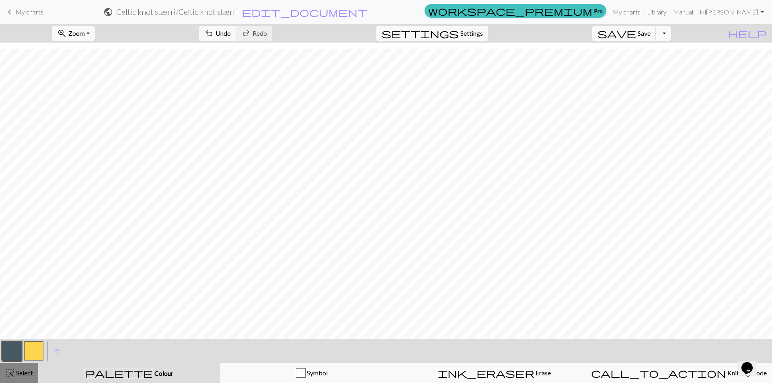
click at [22, 374] on span "Select" at bounding box center [24, 373] width 18 height 8
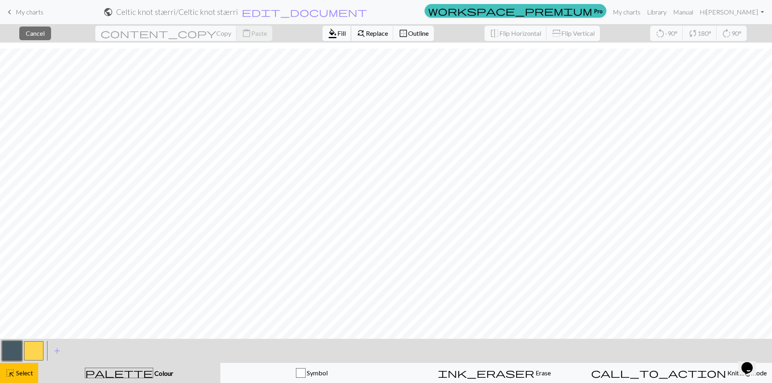
click at [328, 35] on span "format_color_fill" at bounding box center [333, 33] width 10 height 11
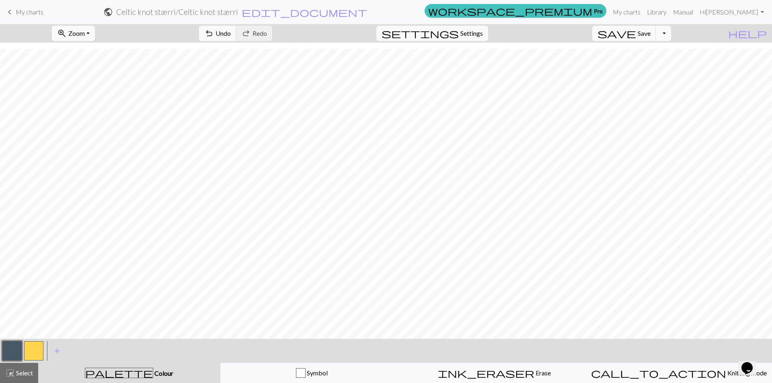
click at [39, 353] on button "button" at bounding box center [33, 350] width 19 height 19
click at [16, 355] on button "button" at bounding box center [11, 350] width 19 height 19
click at [33, 354] on button "button" at bounding box center [33, 350] width 19 height 19
click at [471, 33] on span "Settings" at bounding box center [471, 34] width 23 height 10
select select "aran"
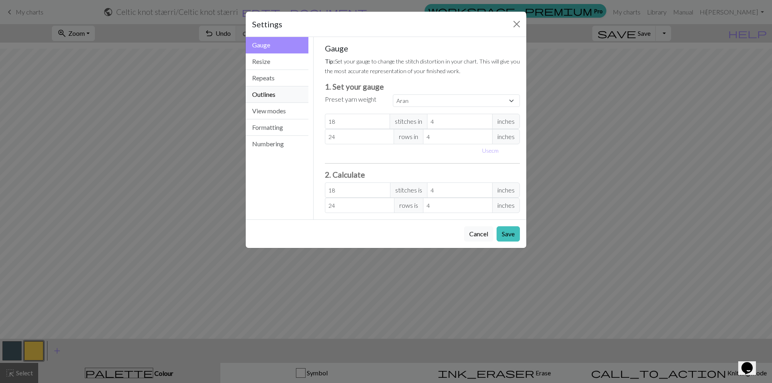
click at [282, 95] on button "Outlines" at bounding box center [277, 94] width 63 height 16
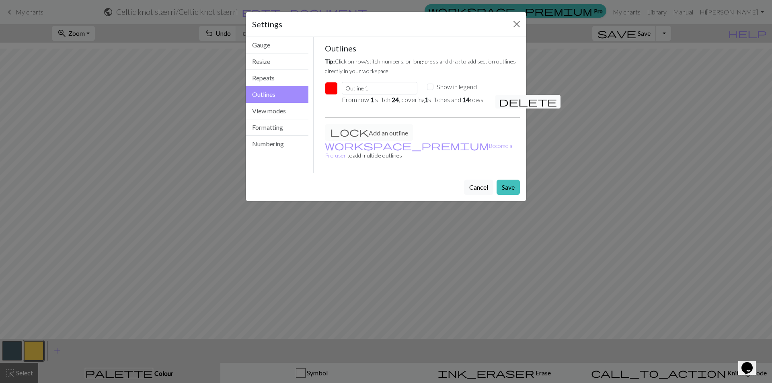
click at [504, 103] on span "delete" at bounding box center [528, 101] width 58 height 11
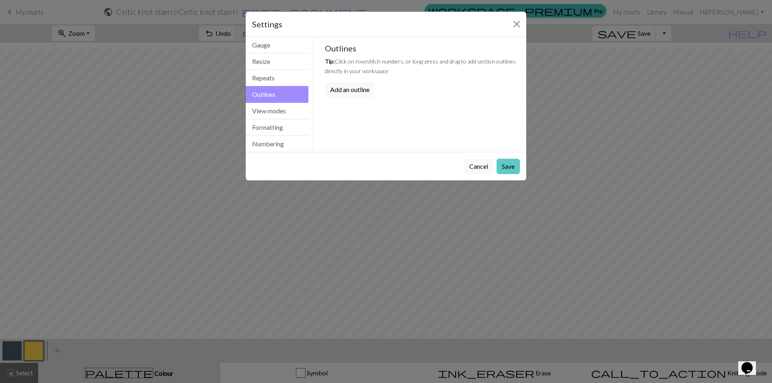
click at [508, 169] on button "Save" at bounding box center [508, 166] width 23 height 15
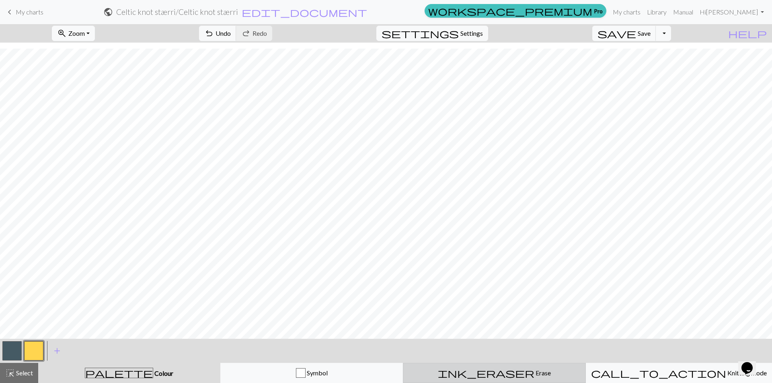
click at [534, 372] on span "Erase" at bounding box center [542, 373] width 16 height 8
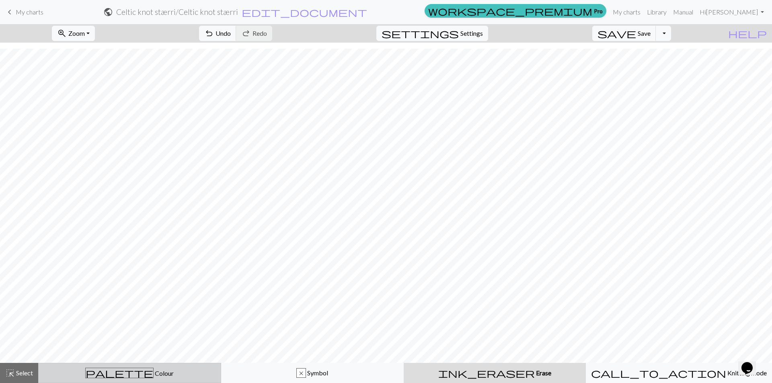
click at [86, 374] on div "palette Colour Colour" at bounding box center [129, 373] width 173 height 10
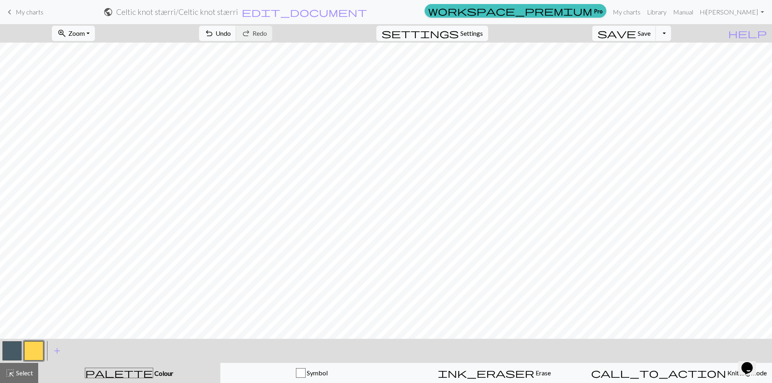
click at [11, 350] on button "button" at bounding box center [11, 350] width 19 height 19
click at [37, 353] on button "button" at bounding box center [33, 350] width 19 height 19
click at [492, 374] on span "ink_eraser" at bounding box center [486, 373] width 97 height 11
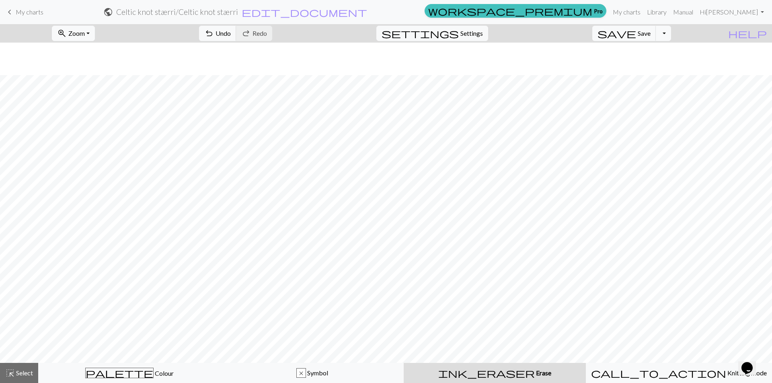
scroll to position [80, 0]
click at [26, 374] on span "Select" at bounding box center [24, 373] width 18 height 8
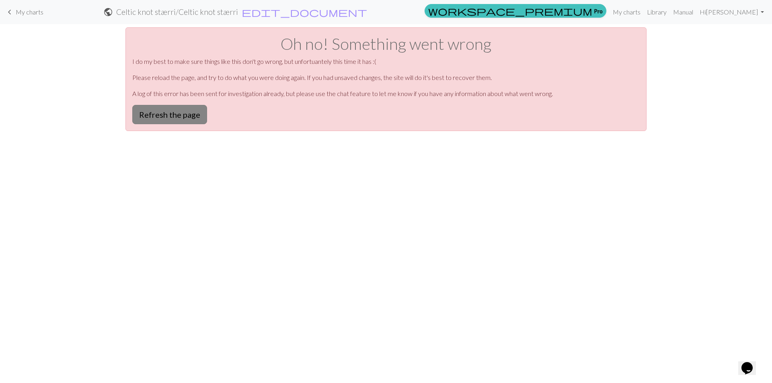
click at [189, 117] on button "Refresh the page" at bounding box center [169, 114] width 75 height 19
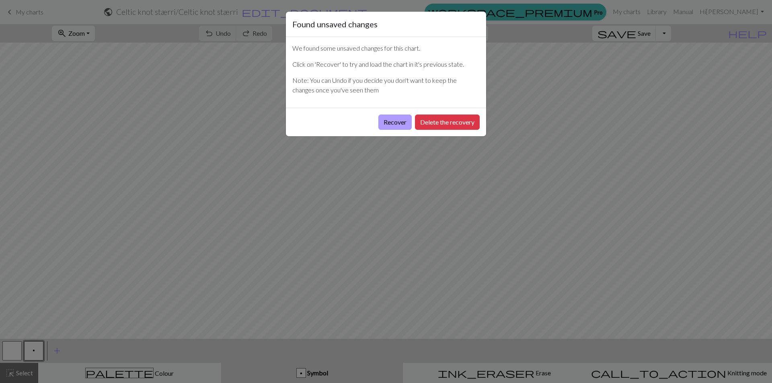
click at [395, 124] on button "Recover" at bounding box center [394, 122] width 33 height 15
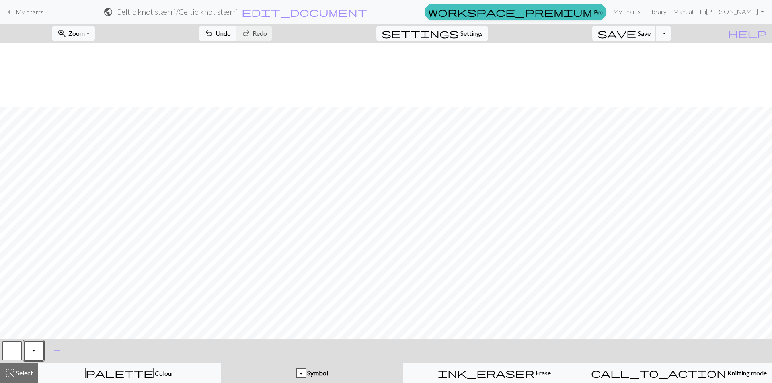
scroll to position [80, 0]
click at [636, 34] on span "save" at bounding box center [617, 33] width 39 height 11
click at [10, 354] on button "button" at bounding box center [11, 350] width 19 height 19
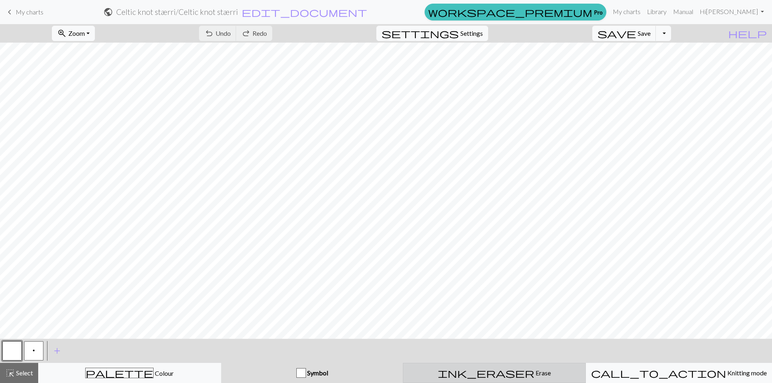
click at [453, 376] on div "ink_eraser Erase Erase" at bounding box center [494, 373] width 173 height 10
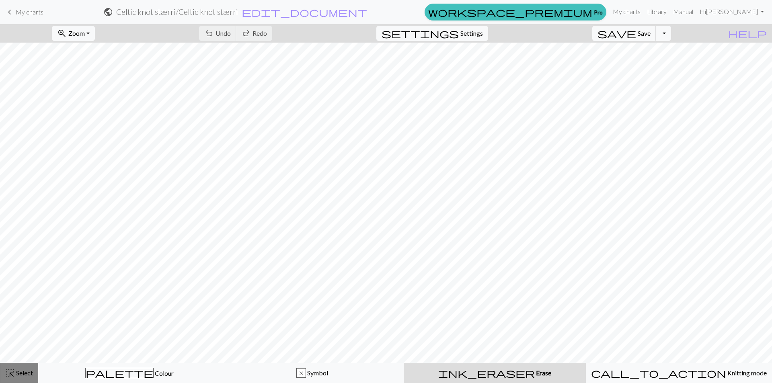
click at [17, 370] on span "Select" at bounding box center [24, 373] width 18 height 8
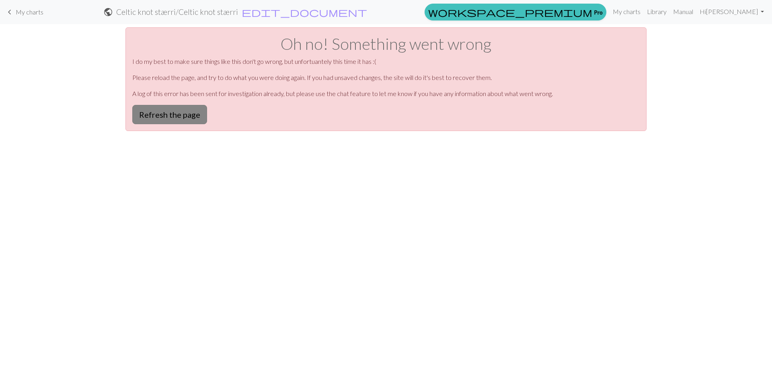
click at [191, 113] on button "Refresh the page" at bounding box center [169, 114] width 75 height 19
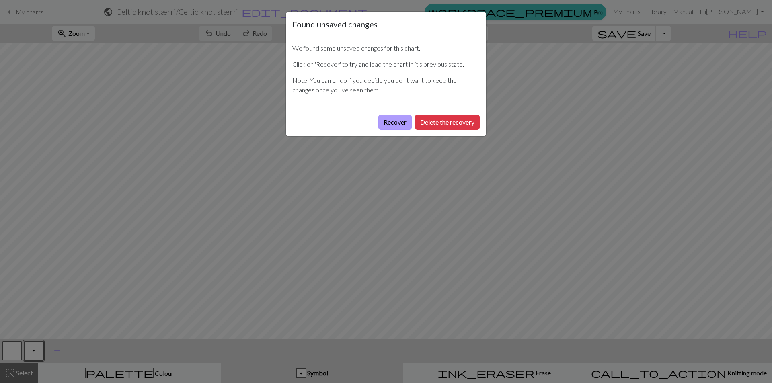
click at [388, 125] on button "Recover" at bounding box center [394, 122] width 33 height 15
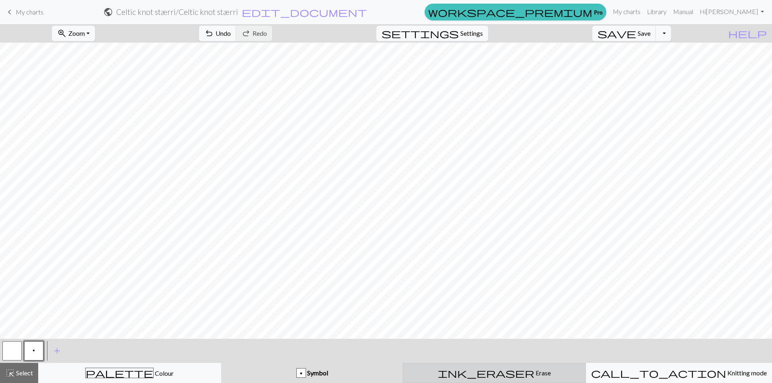
click at [470, 373] on div "ink_eraser Erase Erase" at bounding box center [494, 373] width 173 height 10
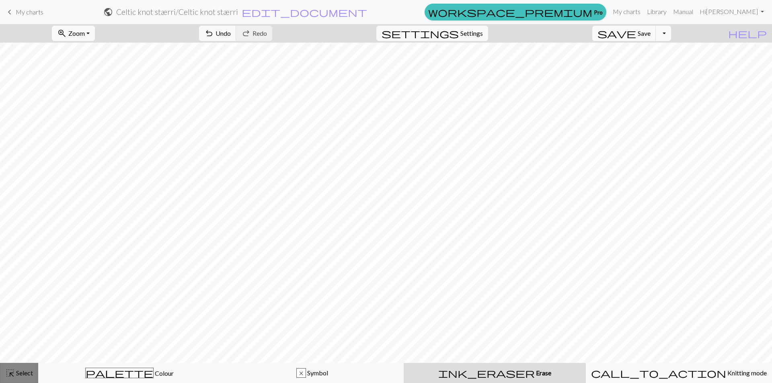
click at [29, 374] on span "Select" at bounding box center [24, 373] width 18 height 8
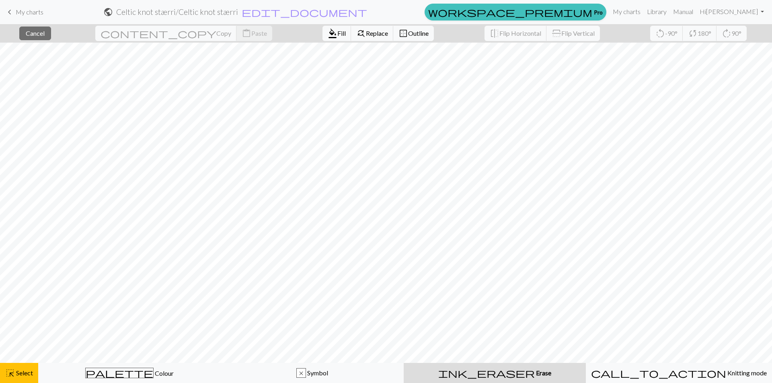
click at [535, 371] on span "Erase" at bounding box center [543, 373] width 16 height 8
click at [366, 33] on span "Replace" at bounding box center [377, 33] width 22 height 8
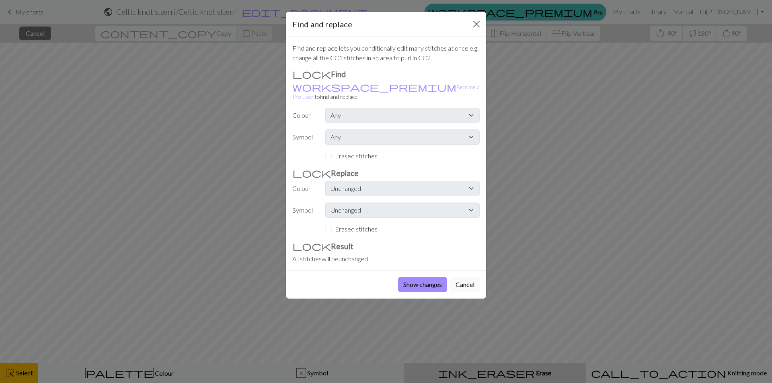
click at [472, 277] on button "Cancel" at bounding box center [464, 284] width 29 height 15
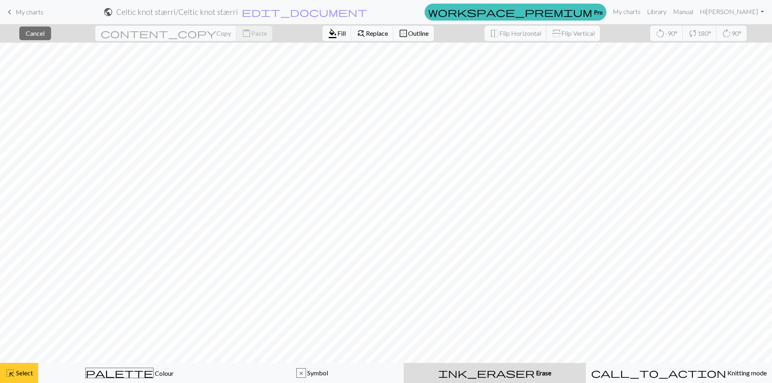
click at [30, 372] on span "Select" at bounding box center [24, 373] width 18 height 8
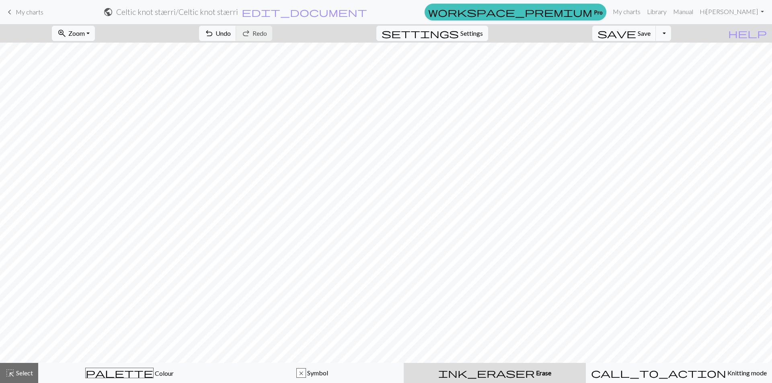
click at [482, 378] on div "ink_eraser Erase Erase" at bounding box center [495, 373] width 173 height 10
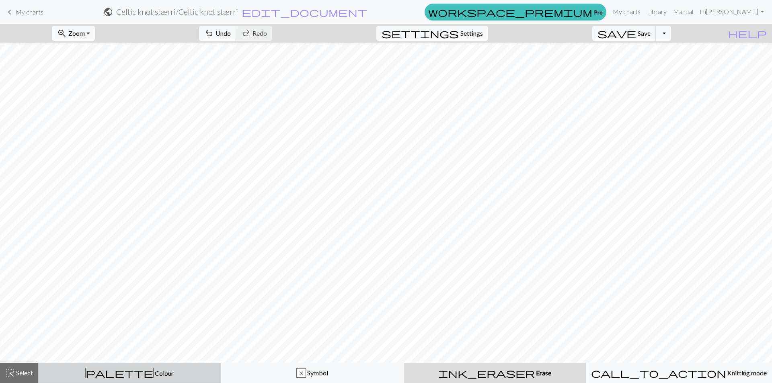
click at [154, 375] on span "Colour" at bounding box center [164, 374] width 20 height 8
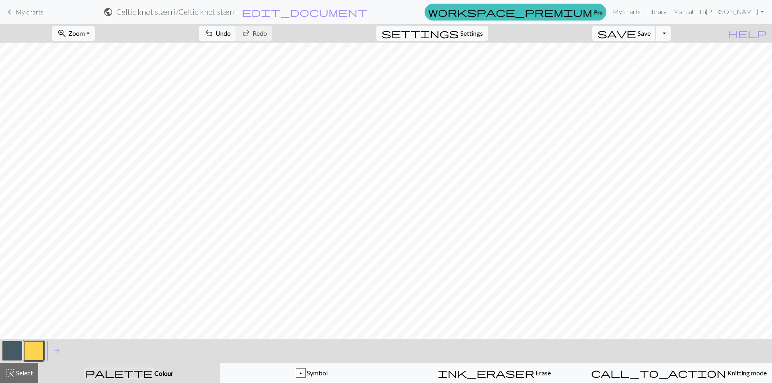
click at [16, 348] on button "button" at bounding box center [11, 350] width 19 height 19
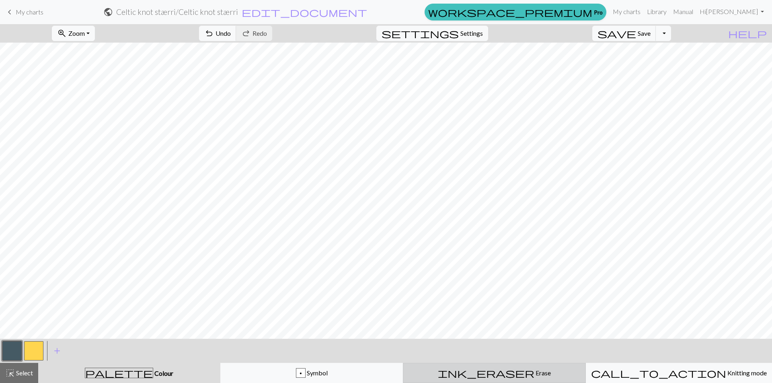
click at [489, 375] on span "ink_eraser" at bounding box center [486, 373] width 97 height 11
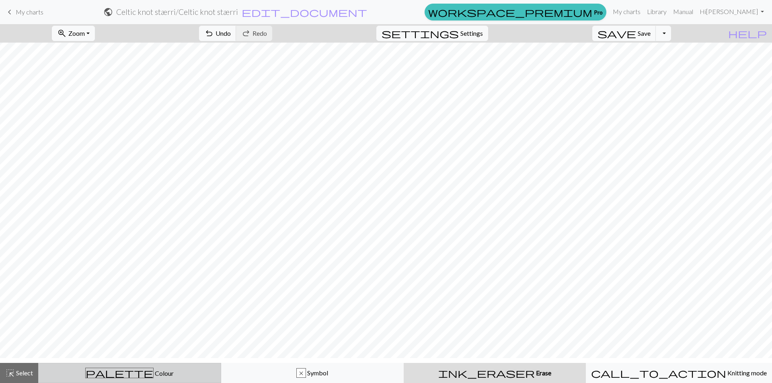
scroll to position [282, 0]
click at [120, 373] on span "palette" at bounding box center [120, 373] width 68 height 11
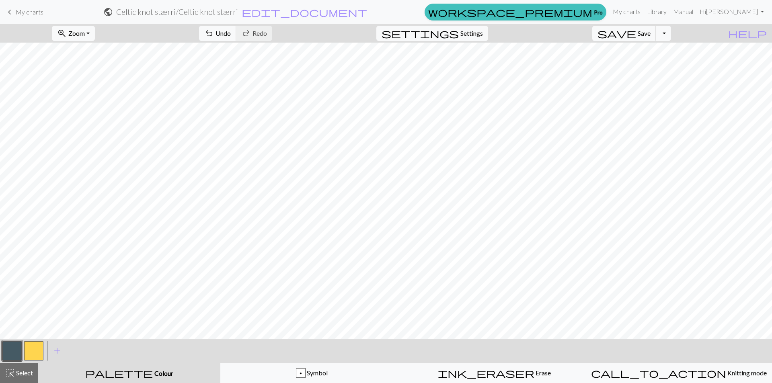
click at [35, 350] on button "button" at bounding box center [33, 350] width 19 height 19
click at [636, 33] on span "save" at bounding box center [617, 33] width 39 height 11
click at [17, 353] on button "button" at bounding box center [11, 350] width 19 height 19
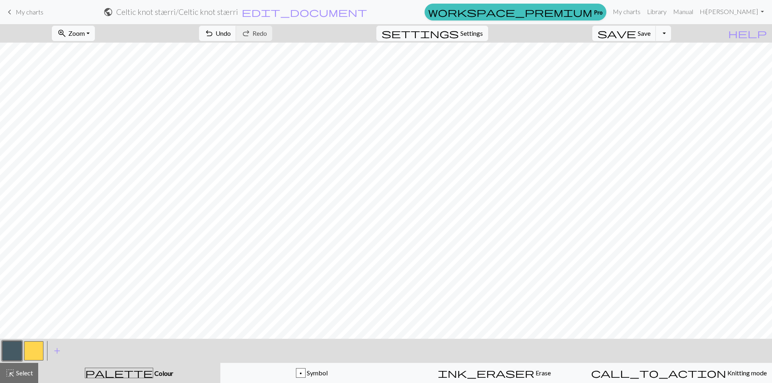
click at [32, 356] on button "button" at bounding box center [33, 350] width 19 height 19
click at [18, 353] on button "button" at bounding box center [11, 350] width 19 height 19
click at [37, 356] on button "button" at bounding box center [33, 350] width 19 height 19
click at [12, 357] on button "button" at bounding box center [11, 350] width 19 height 19
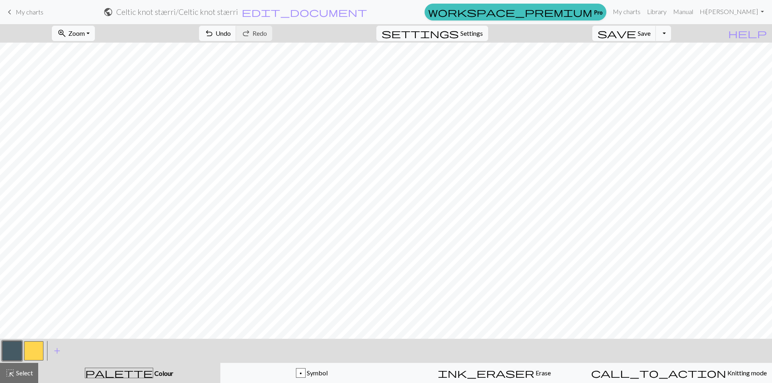
click at [31, 354] on button "button" at bounding box center [33, 350] width 19 height 19
click at [22, 350] on div at bounding box center [12, 351] width 22 height 22
click at [18, 349] on button "button" at bounding box center [11, 350] width 19 height 19
click at [33, 353] on button "button" at bounding box center [33, 350] width 19 height 19
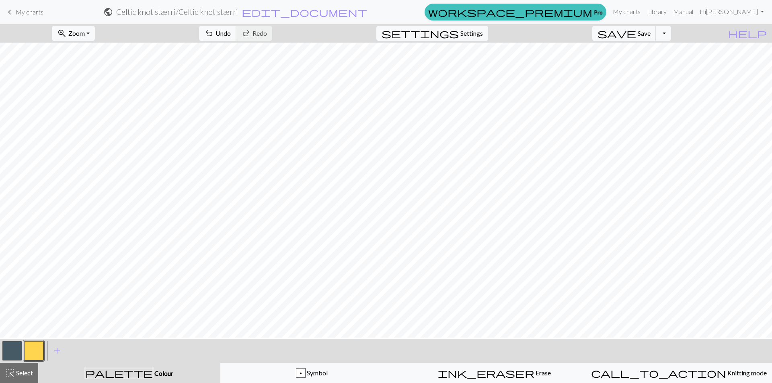
scroll to position [0, 0]
click at [11, 349] on button "button" at bounding box center [11, 350] width 19 height 19
click at [36, 351] on button "button" at bounding box center [33, 350] width 19 height 19
click at [16, 353] on button "button" at bounding box center [11, 350] width 19 height 19
click at [30, 353] on button "button" at bounding box center [33, 350] width 19 height 19
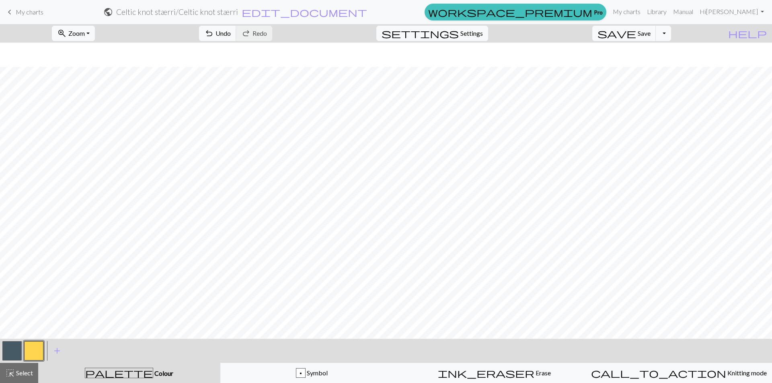
scroll to position [201, 0]
click at [16, 355] on button "button" at bounding box center [11, 350] width 19 height 19
click at [37, 350] on button "button" at bounding box center [33, 350] width 19 height 19
click at [16, 353] on button "button" at bounding box center [11, 350] width 19 height 19
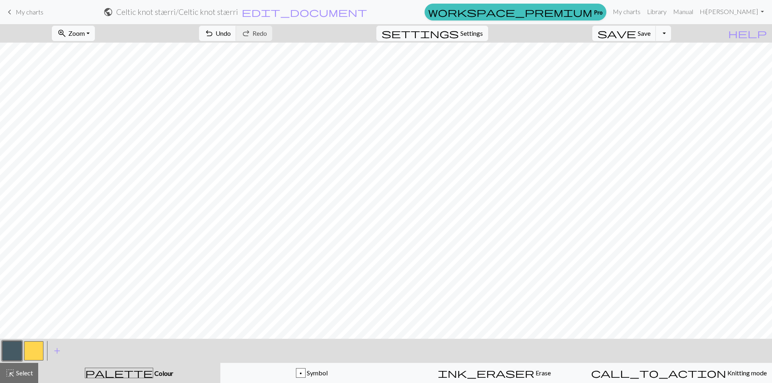
click at [34, 351] on button "button" at bounding box center [33, 350] width 19 height 19
click at [14, 350] on button "button" at bounding box center [11, 350] width 19 height 19
click at [95, 33] on button "zoom_in Zoom Zoom" at bounding box center [73, 33] width 43 height 15
click at [96, 53] on button "Fit all" at bounding box center [84, 51] width 64 height 13
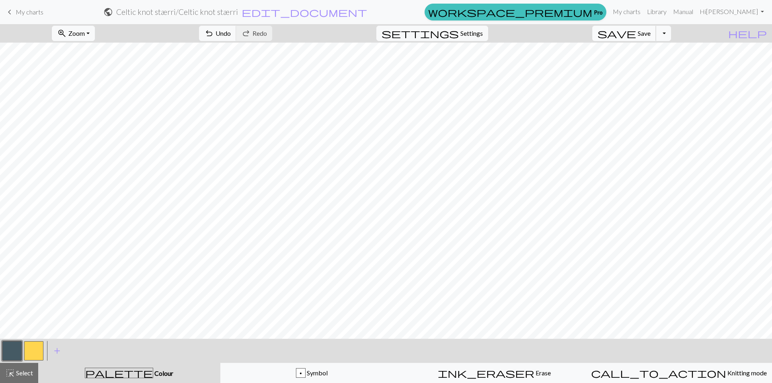
click at [651, 33] on span "Save" at bounding box center [644, 33] width 13 height 8
